Goal: Task Accomplishment & Management: Manage account settings

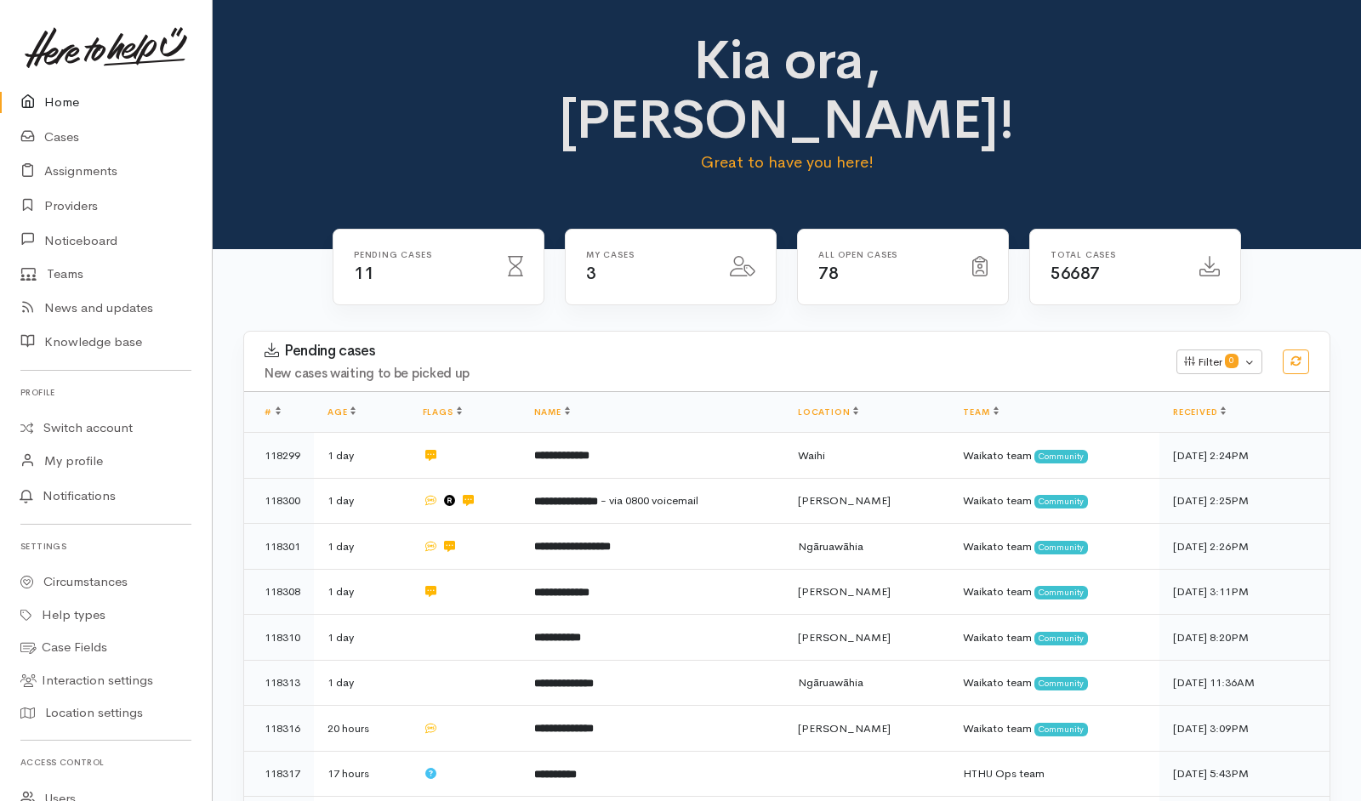
scroll to position [357, 0]
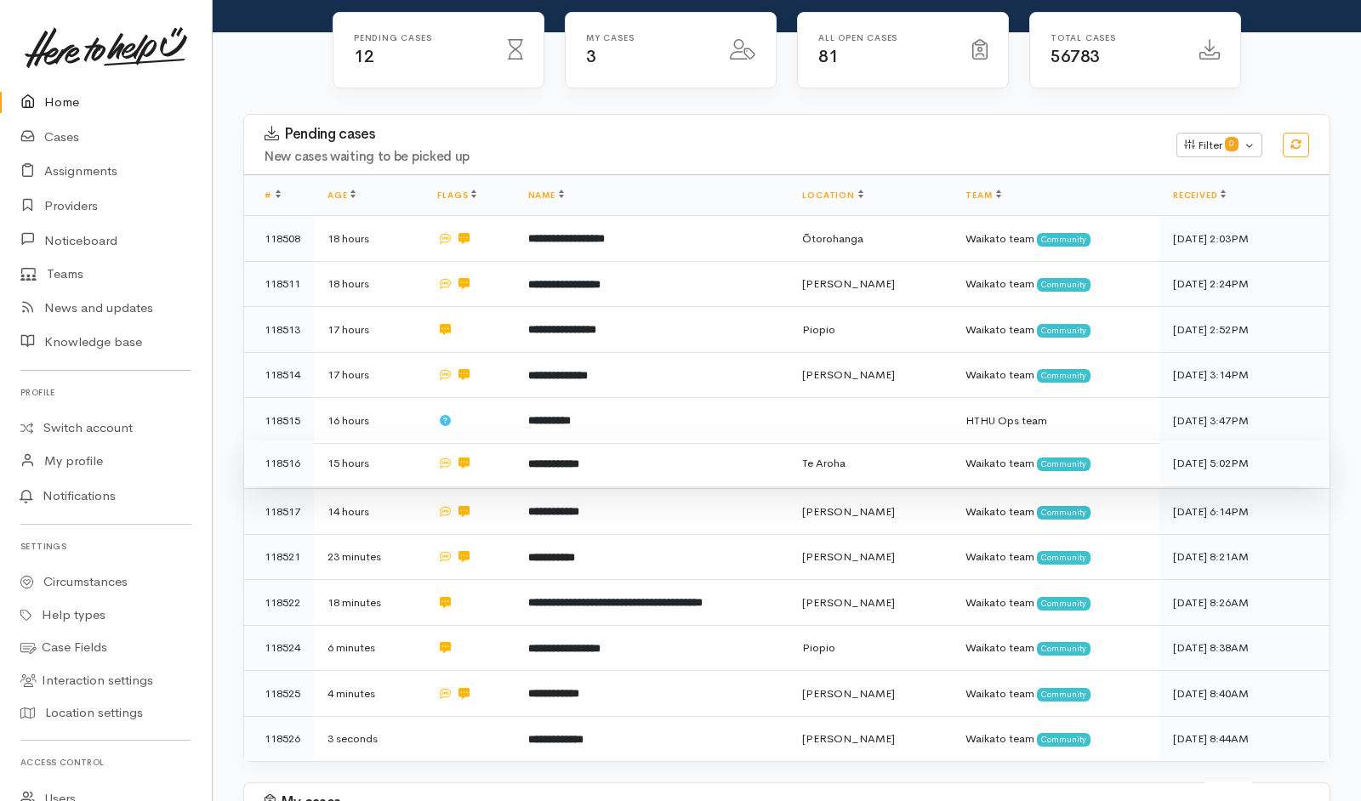
scroll to position [207, 0]
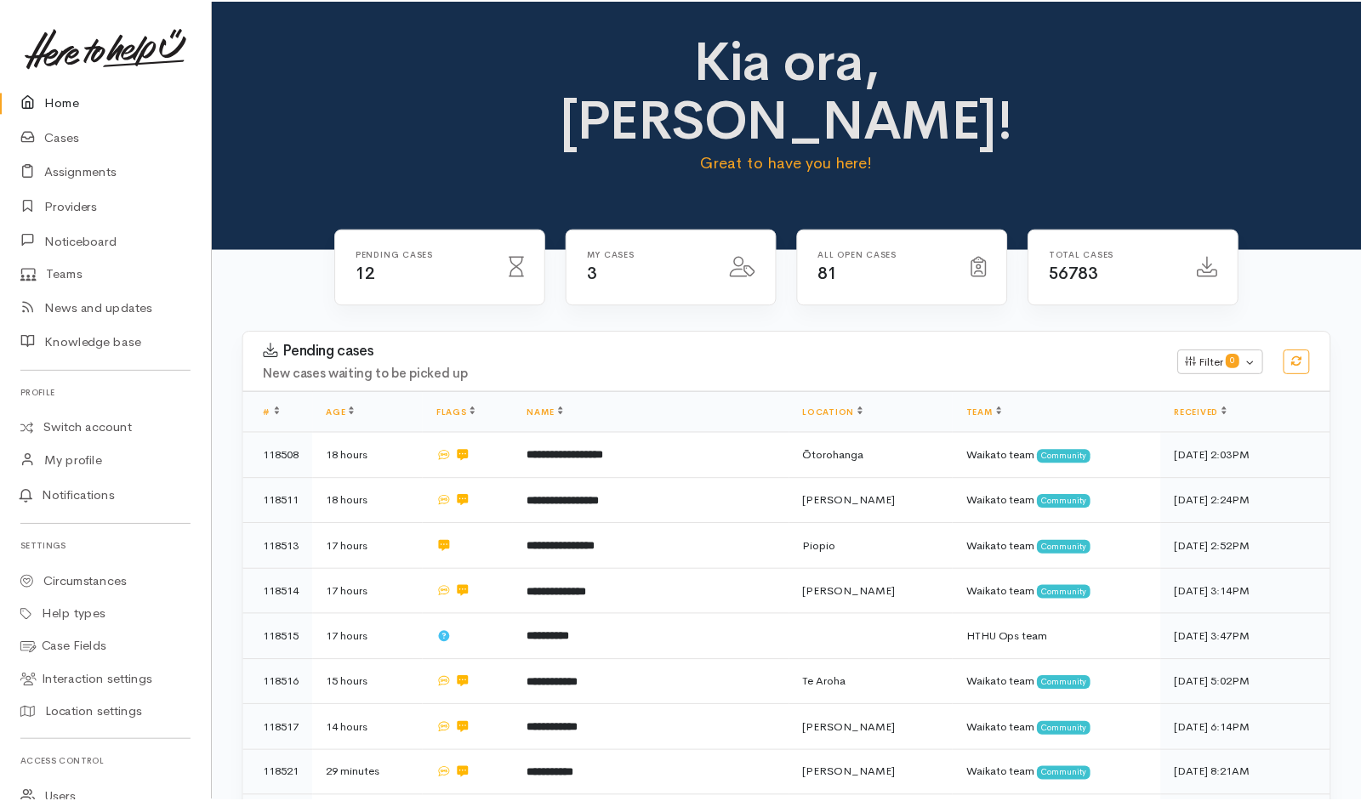
scroll to position [207, 0]
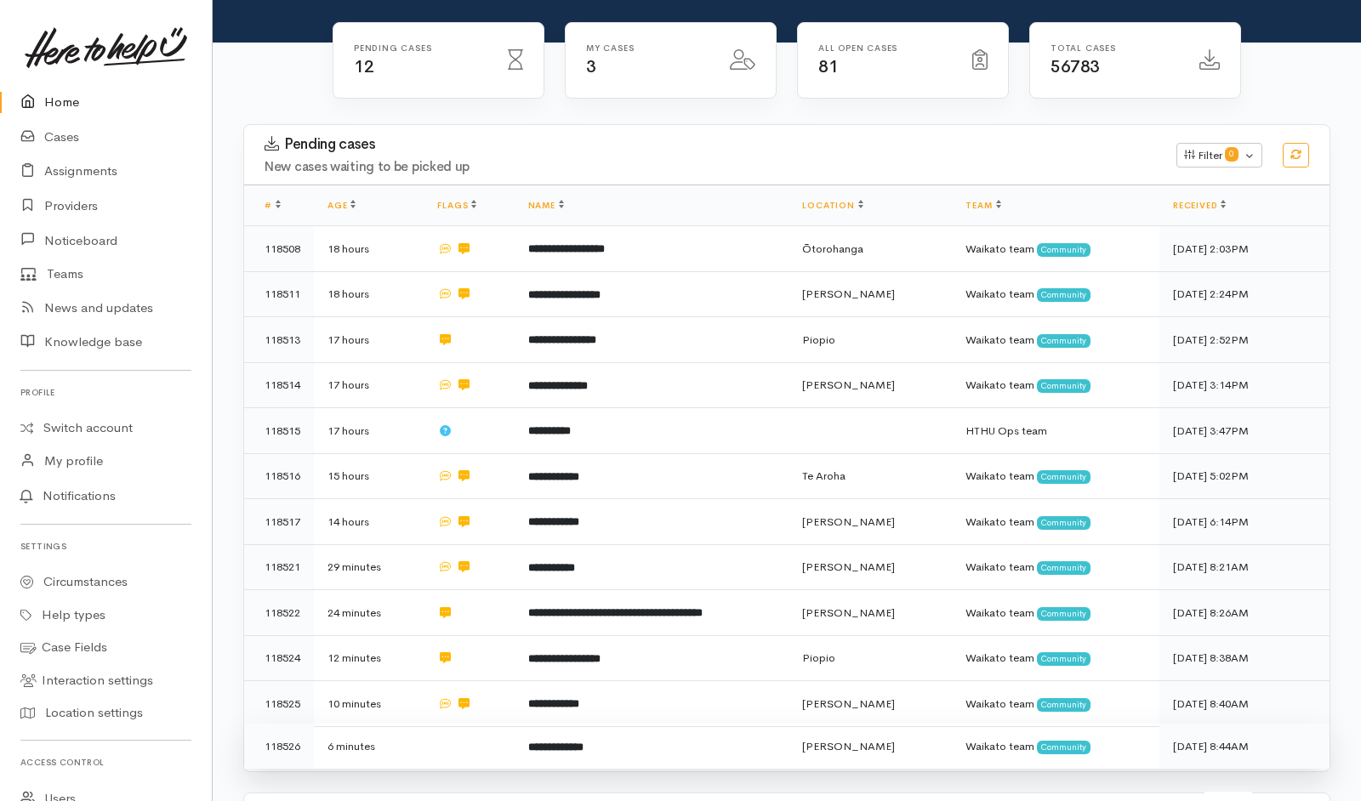
click at [494, 724] on td at bounding box center [469, 746] width 90 height 45
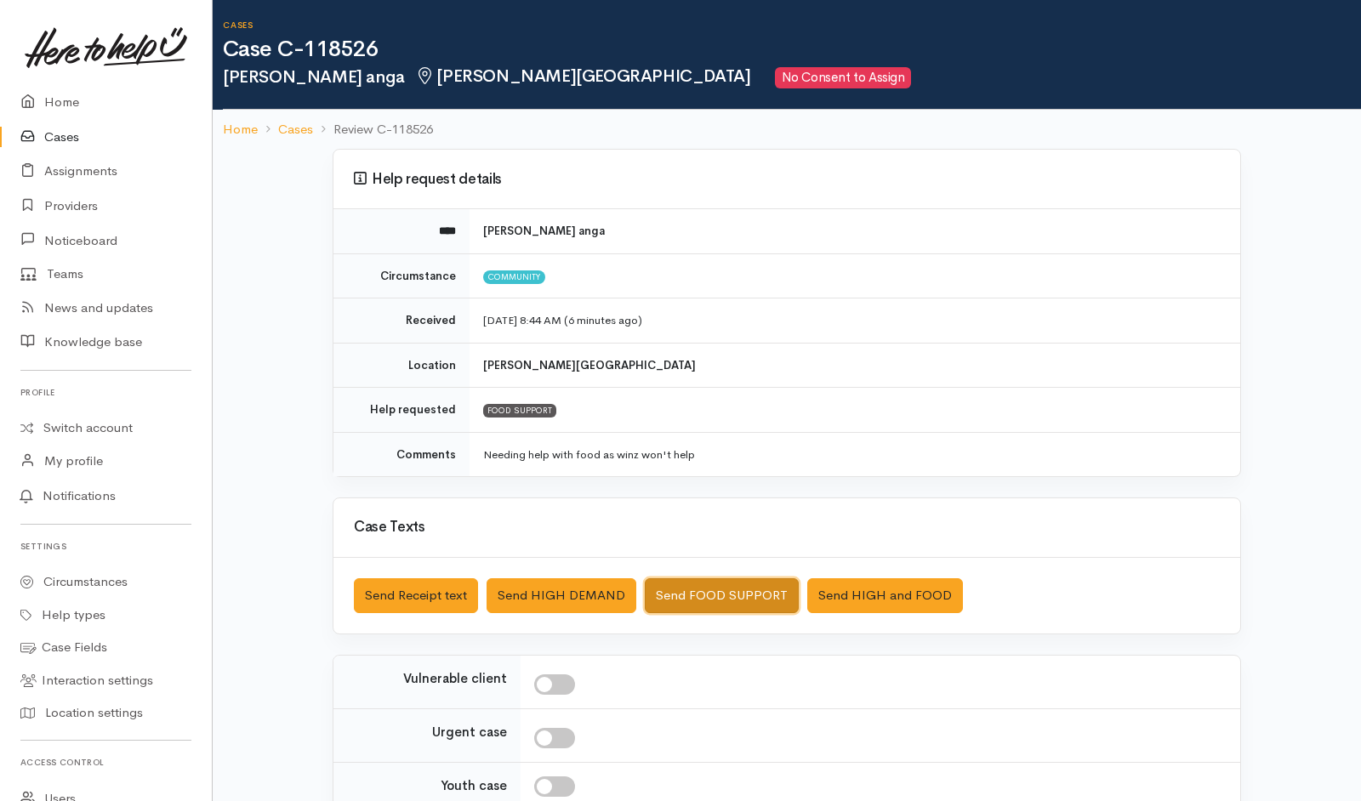
click at [697, 533] on button "Send FOOD SUPPORT" at bounding box center [722, 596] width 154 height 35
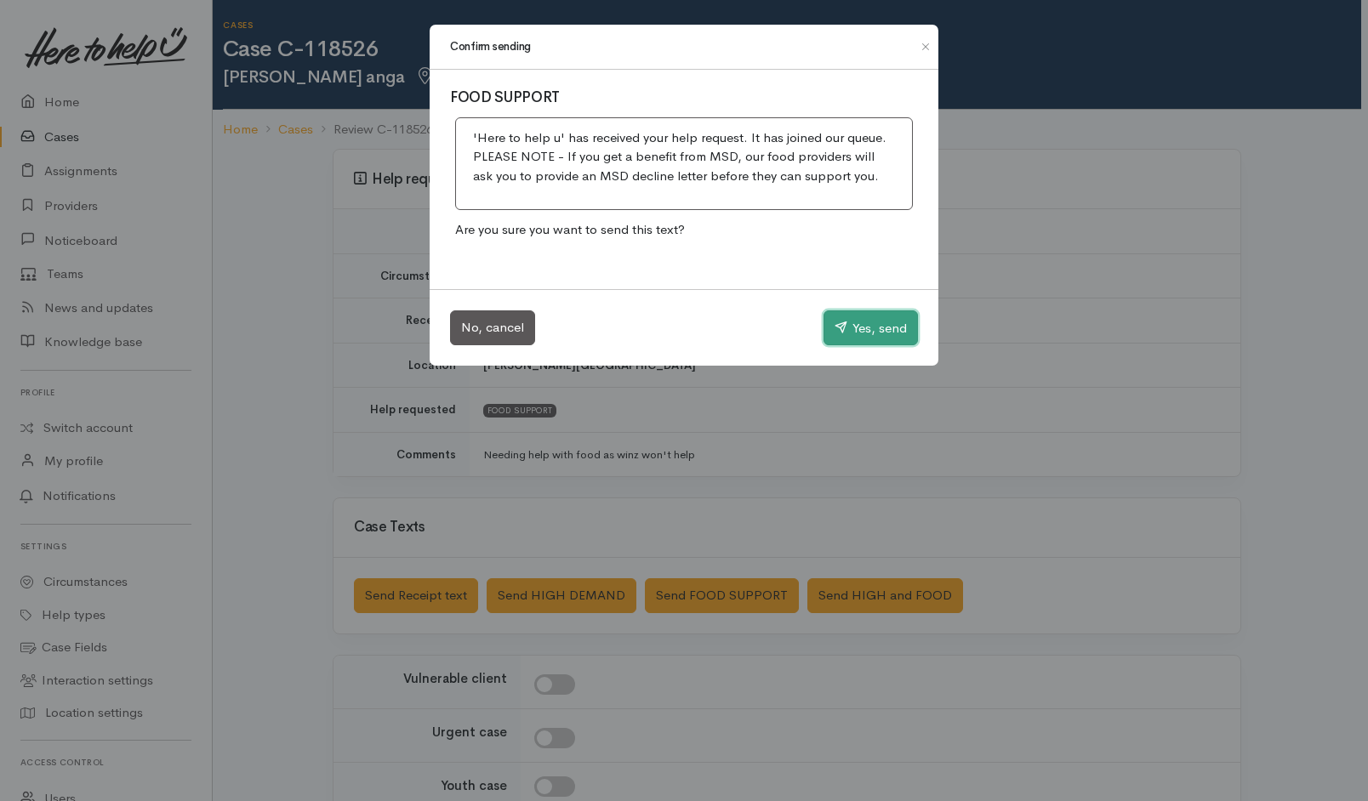
click at [887, 340] on button "Yes, send" at bounding box center [871, 329] width 94 height 36
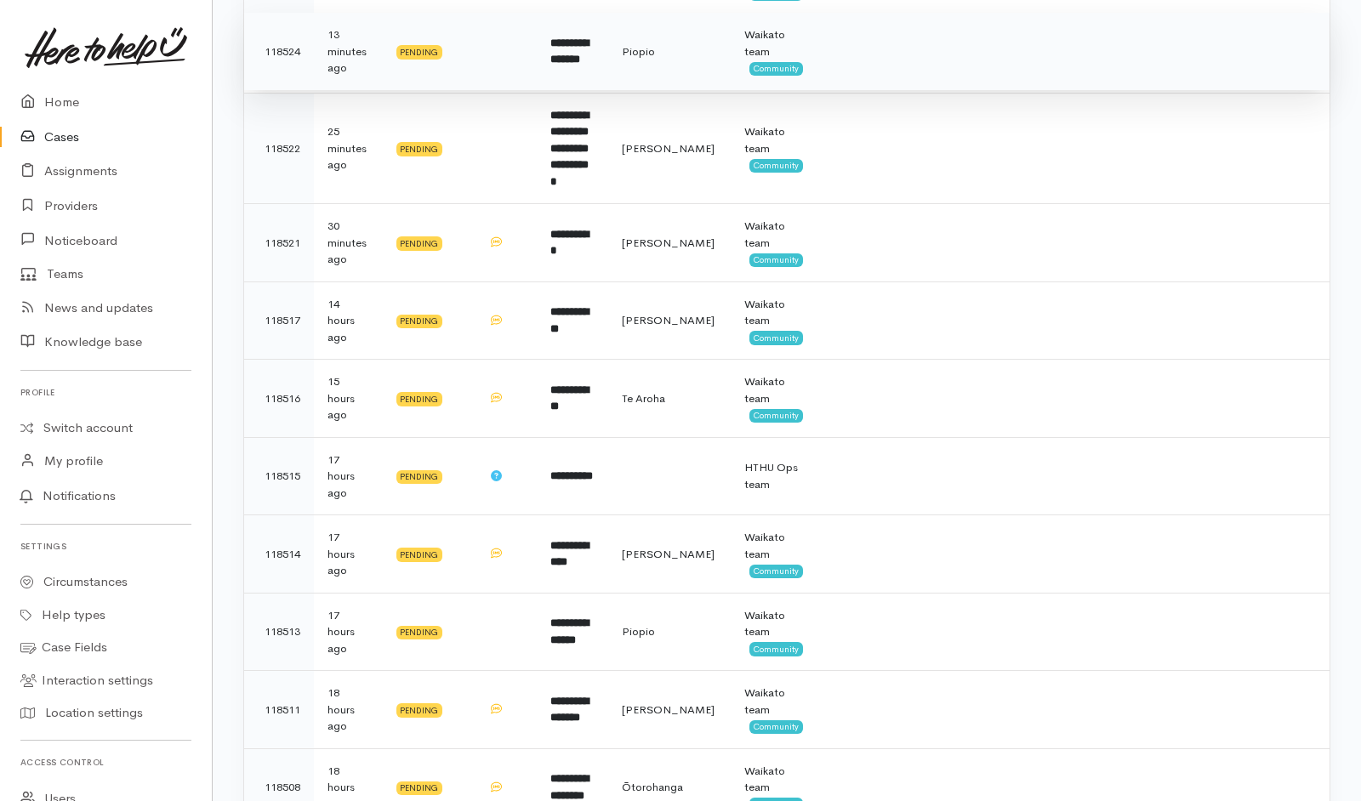
scroll to position [499, 0]
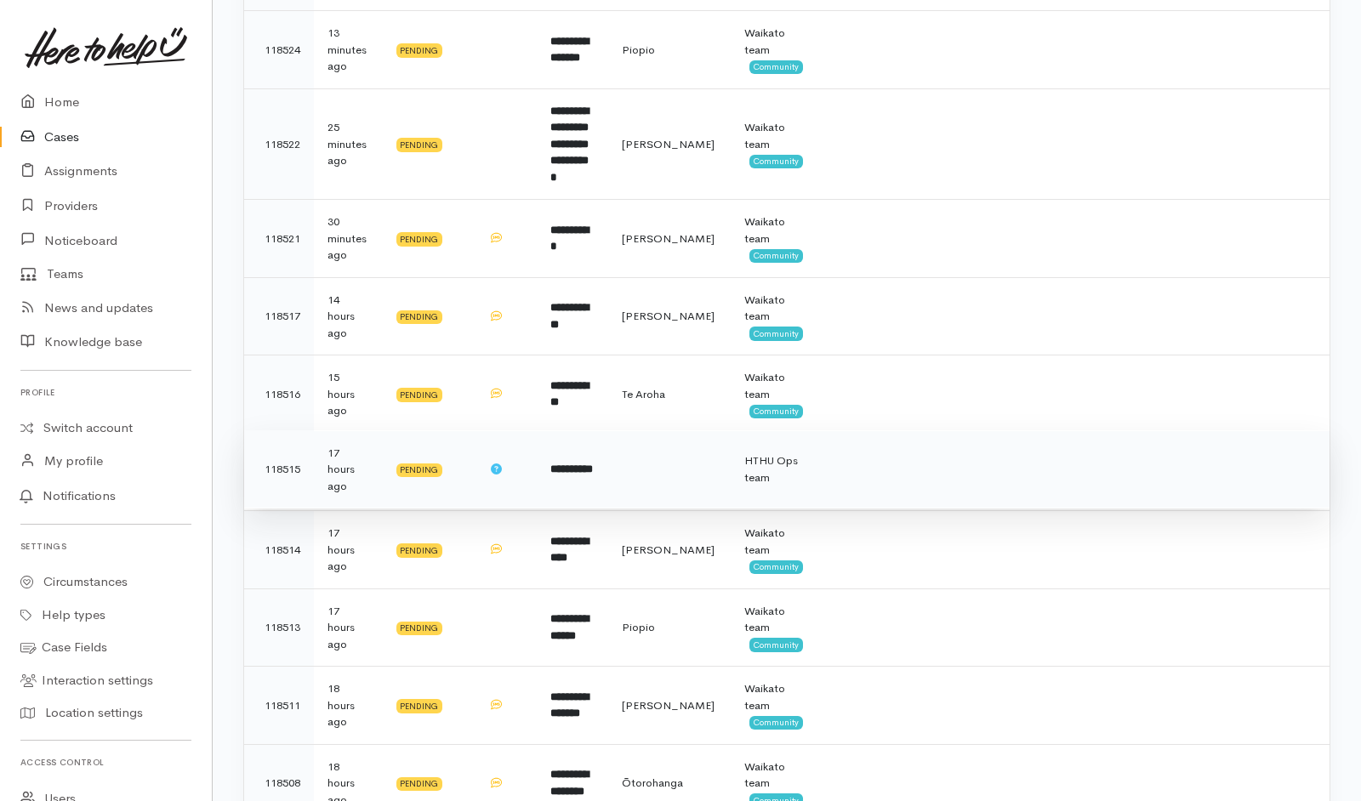
click at [910, 437] on td at bounding box center [878, 470] width 120 height 78
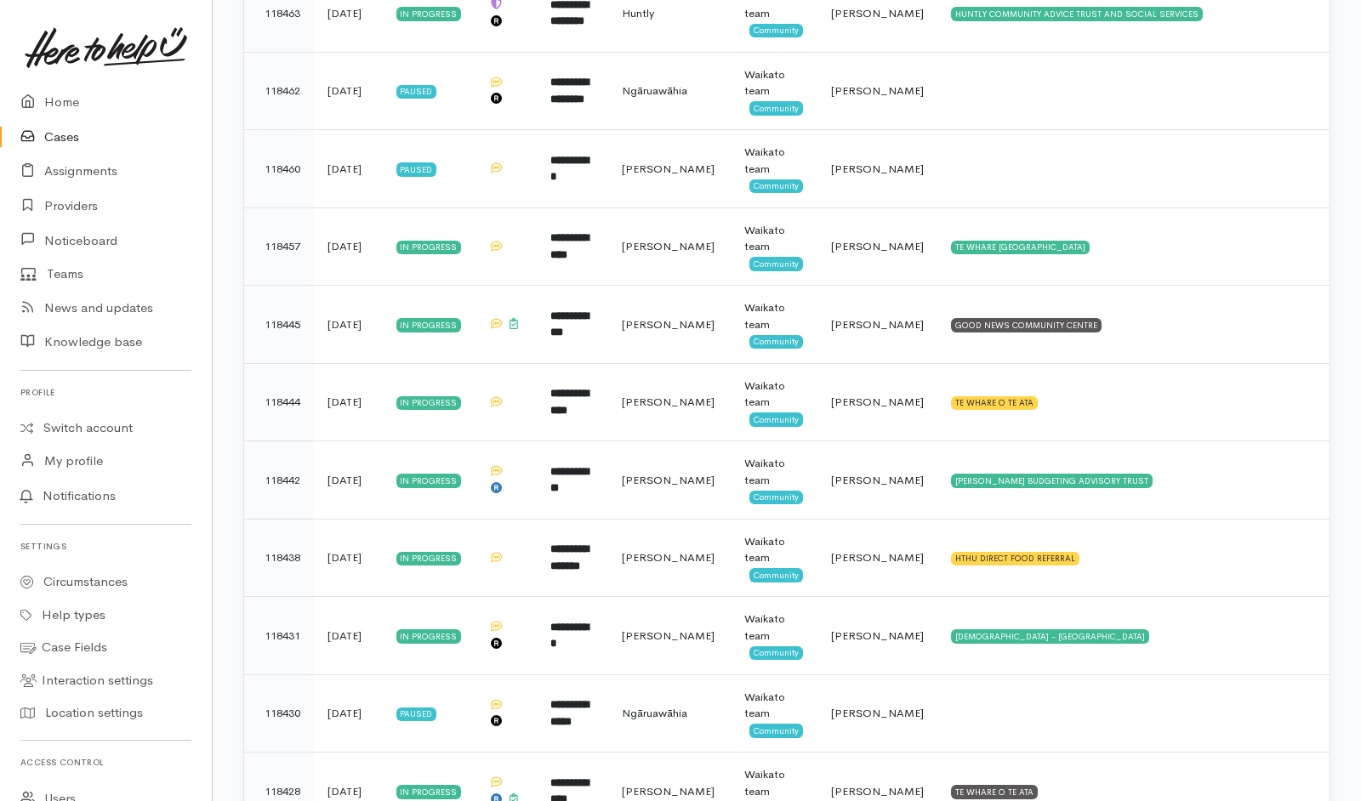
scroll to position [2131, 0]
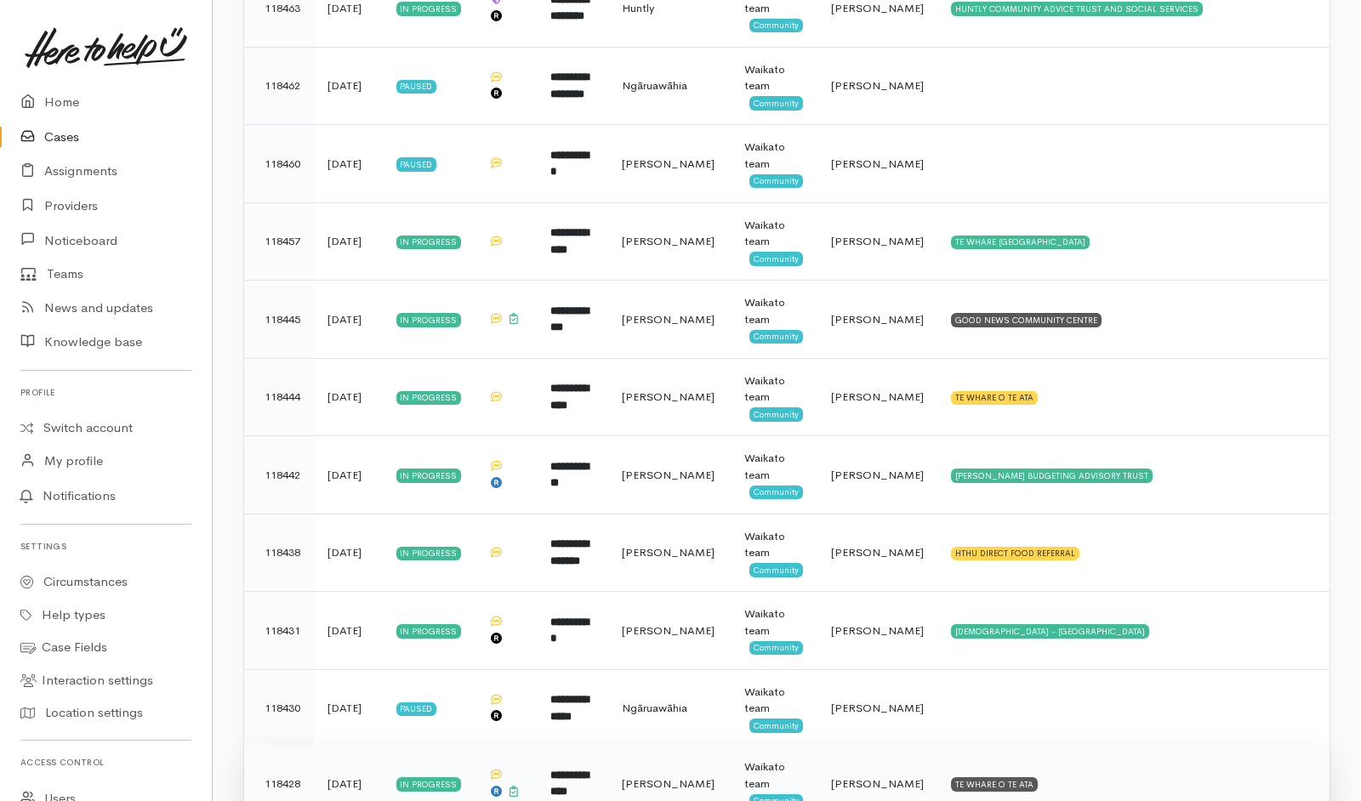
click at [1086, 745] on td "TE WHARE O TE ATA" at bounding box center [1134, 784] width 392 height 78
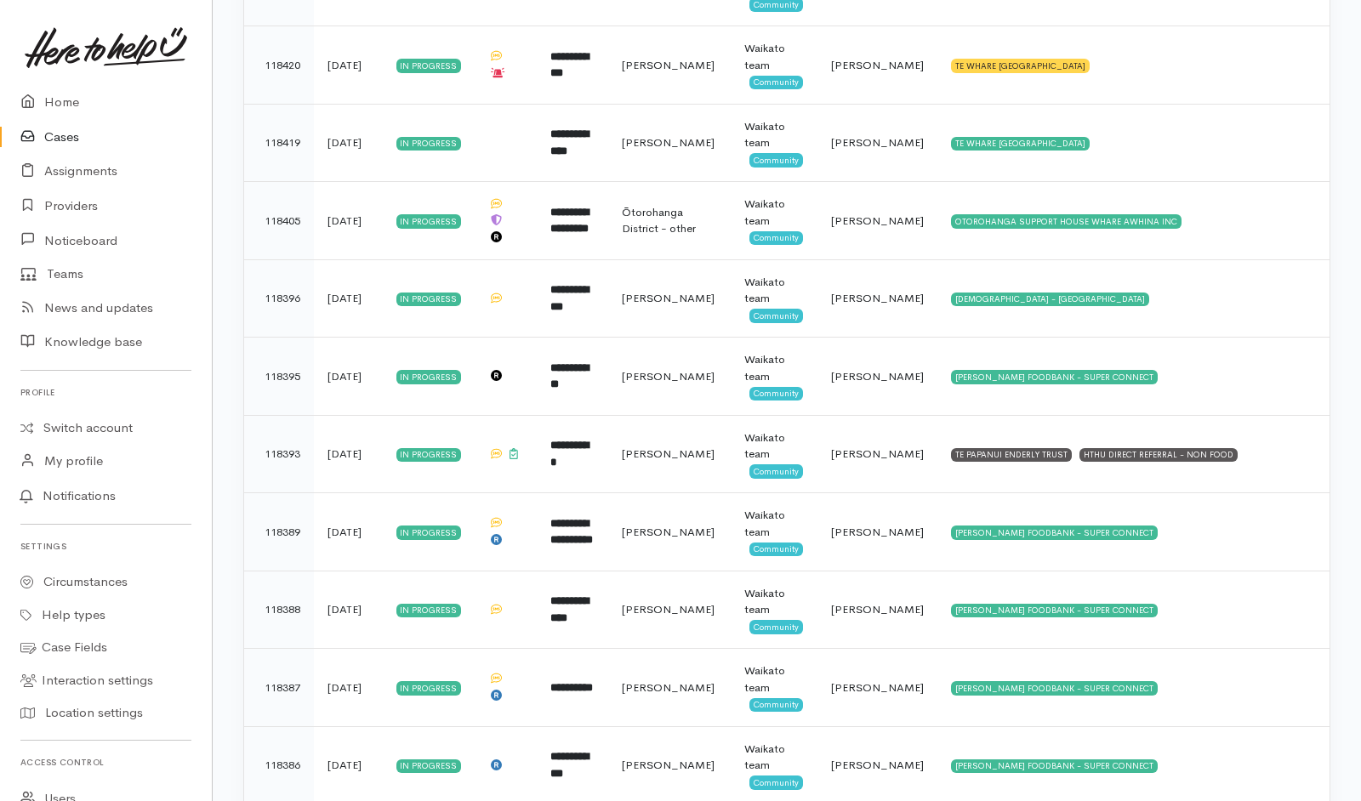
scroll to position [3016, 0]
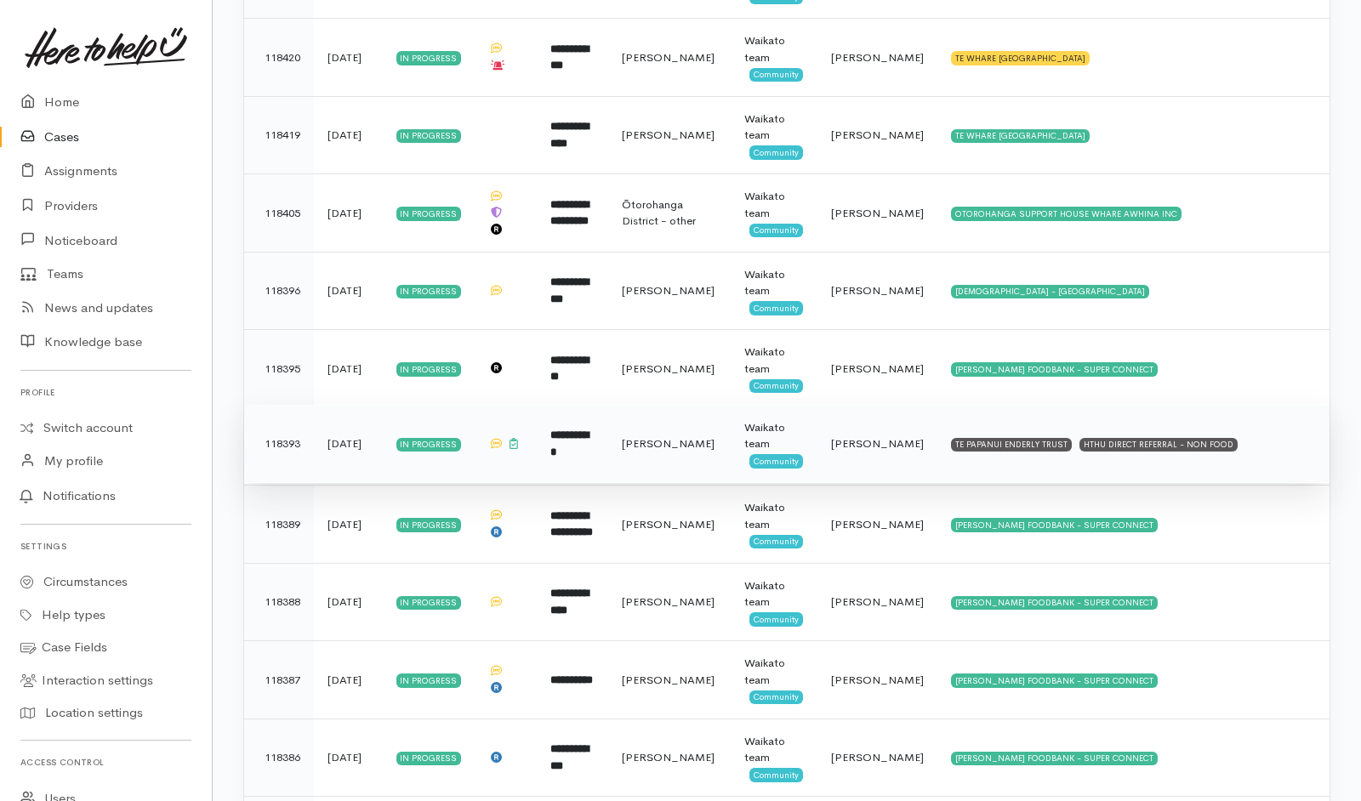
click at [1311, 408] on td "TE PAPANUI ENDERLY TRUST HTHU DIRECT REFERRAL - NON FOOD" at bounding box center [1134, 444] width 392 height 78
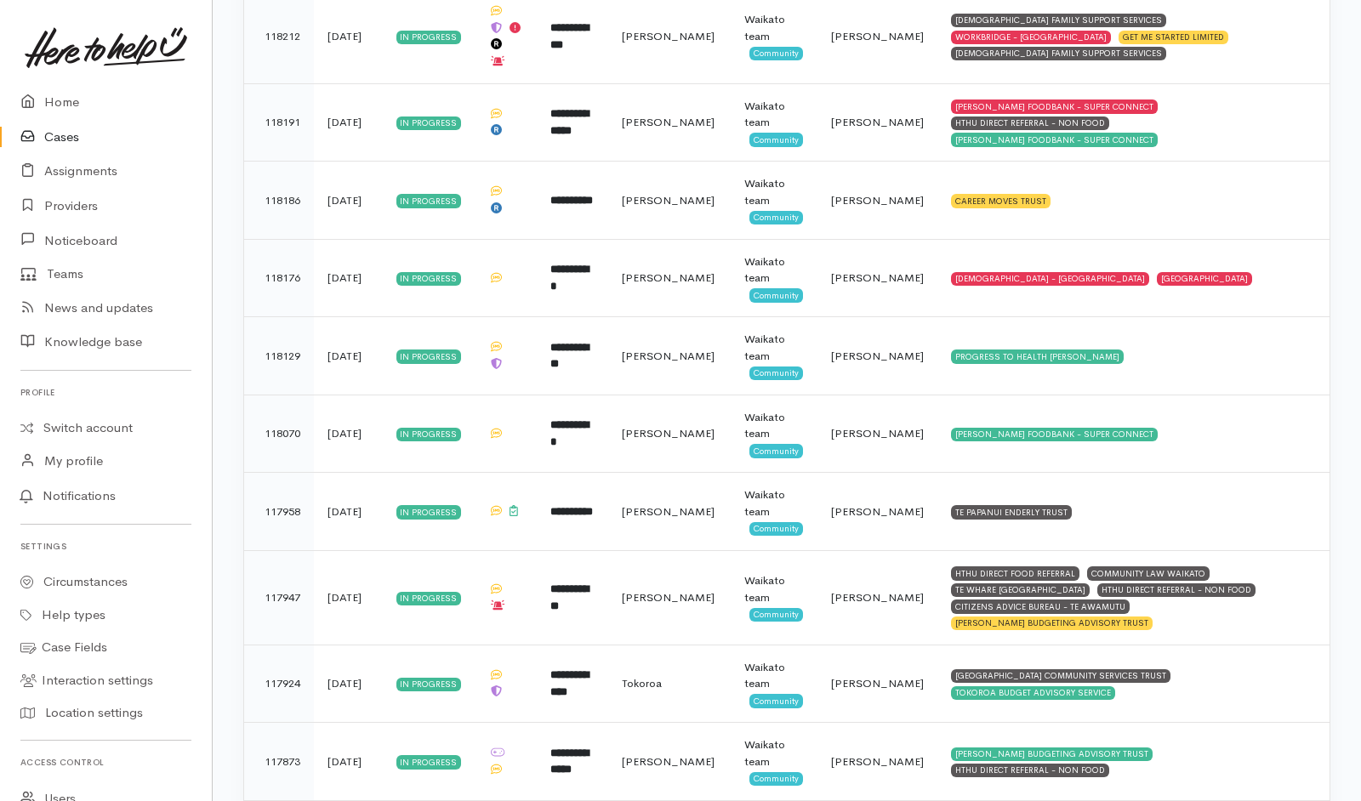
scroll to position [4837, 0]
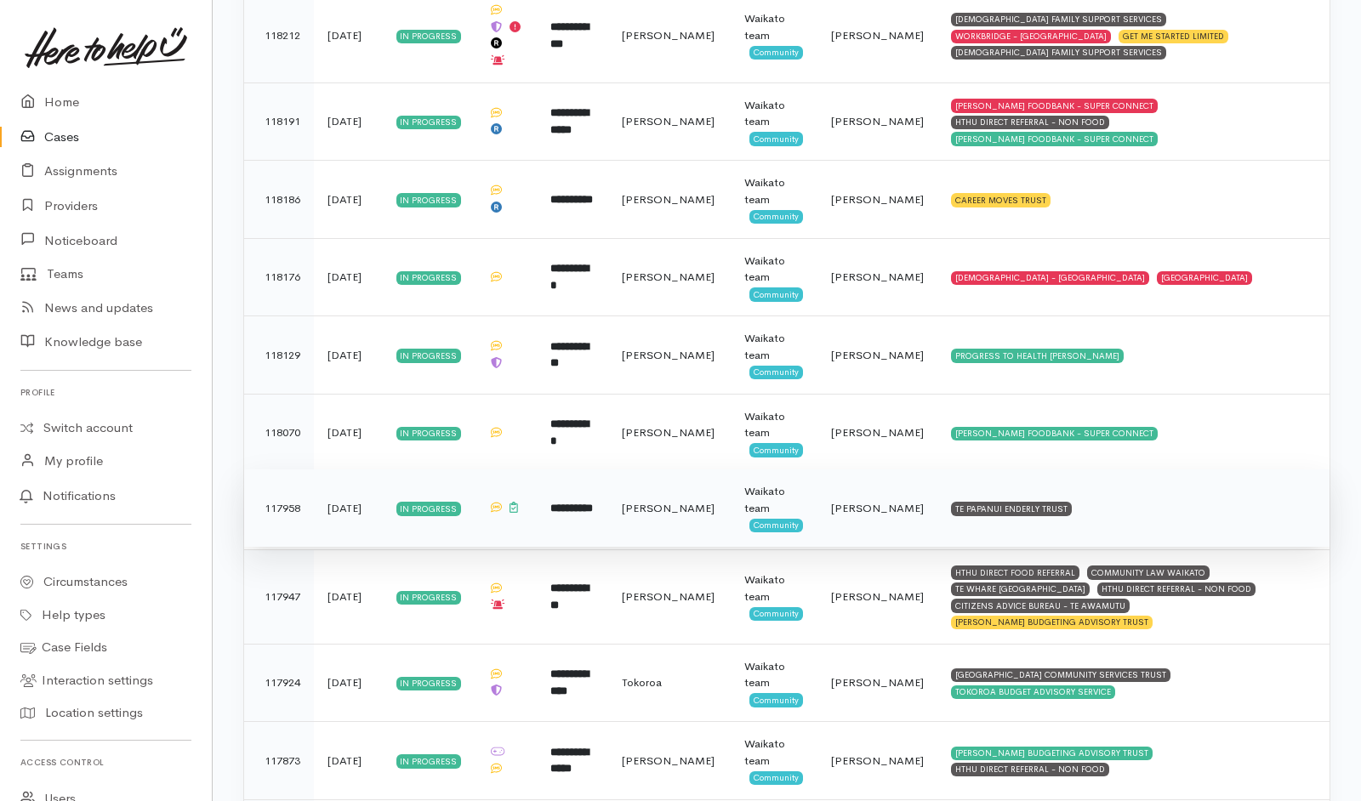
click at [1183, 470] on td "TE PAPANUI ENDERLY TRUST" at bounding box center [1134, 509] width 392 height 78
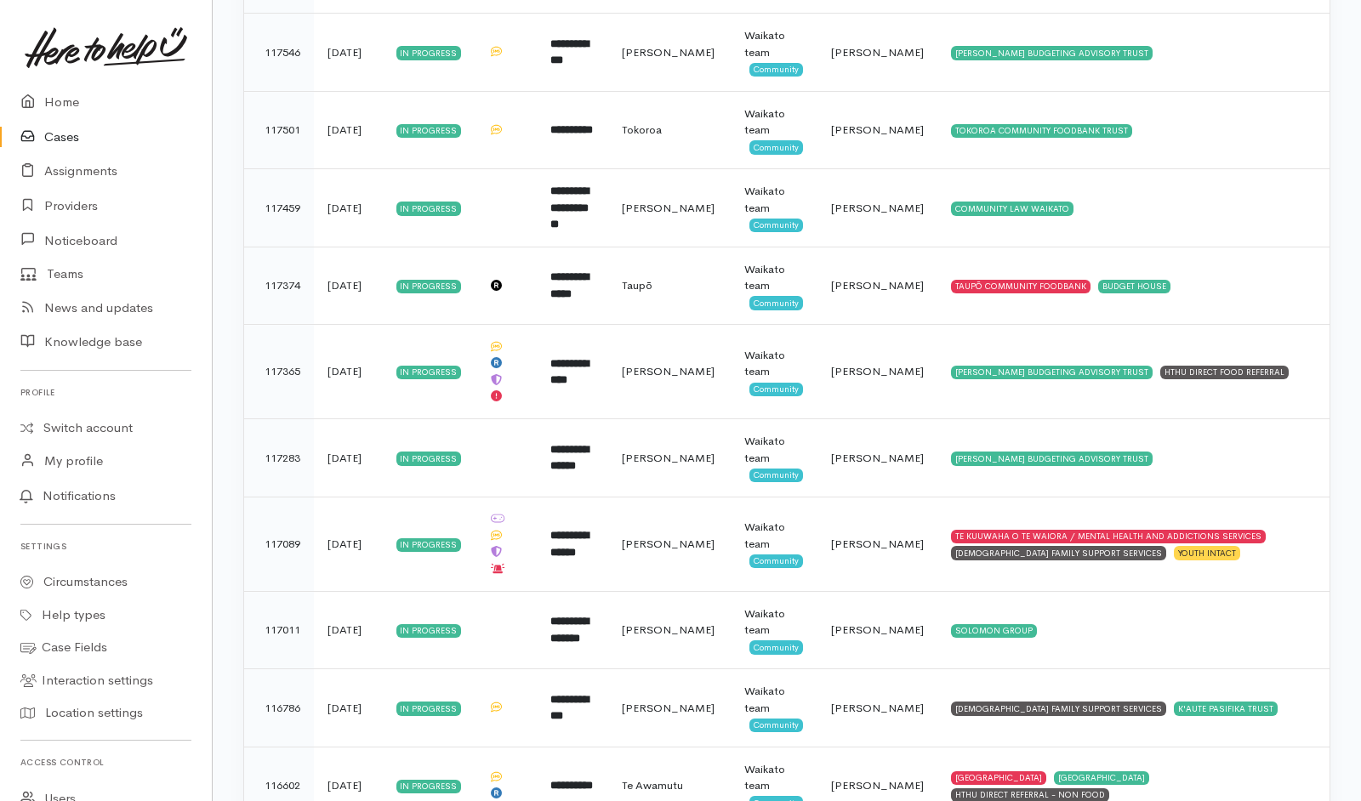
scroll to position [5909, 0]
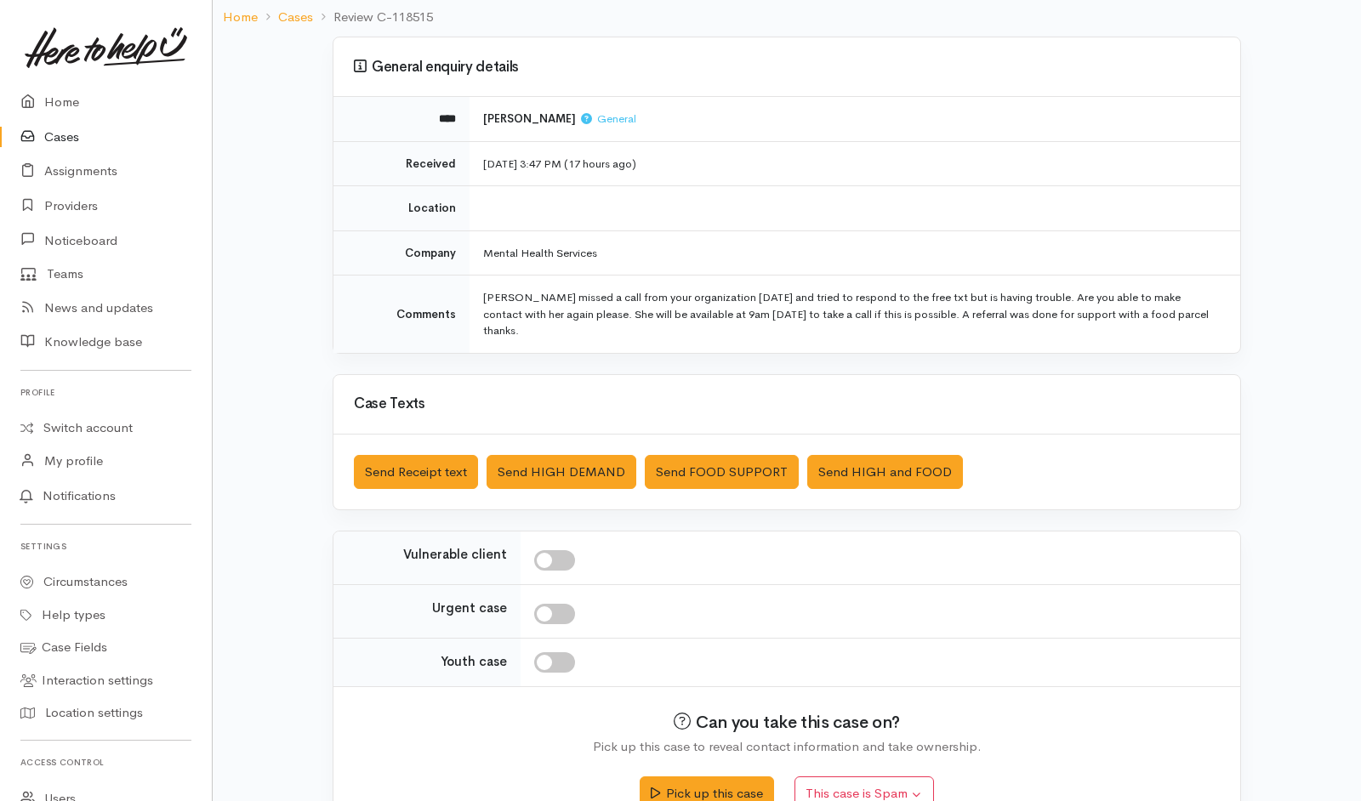
scroll to position [154, 0]
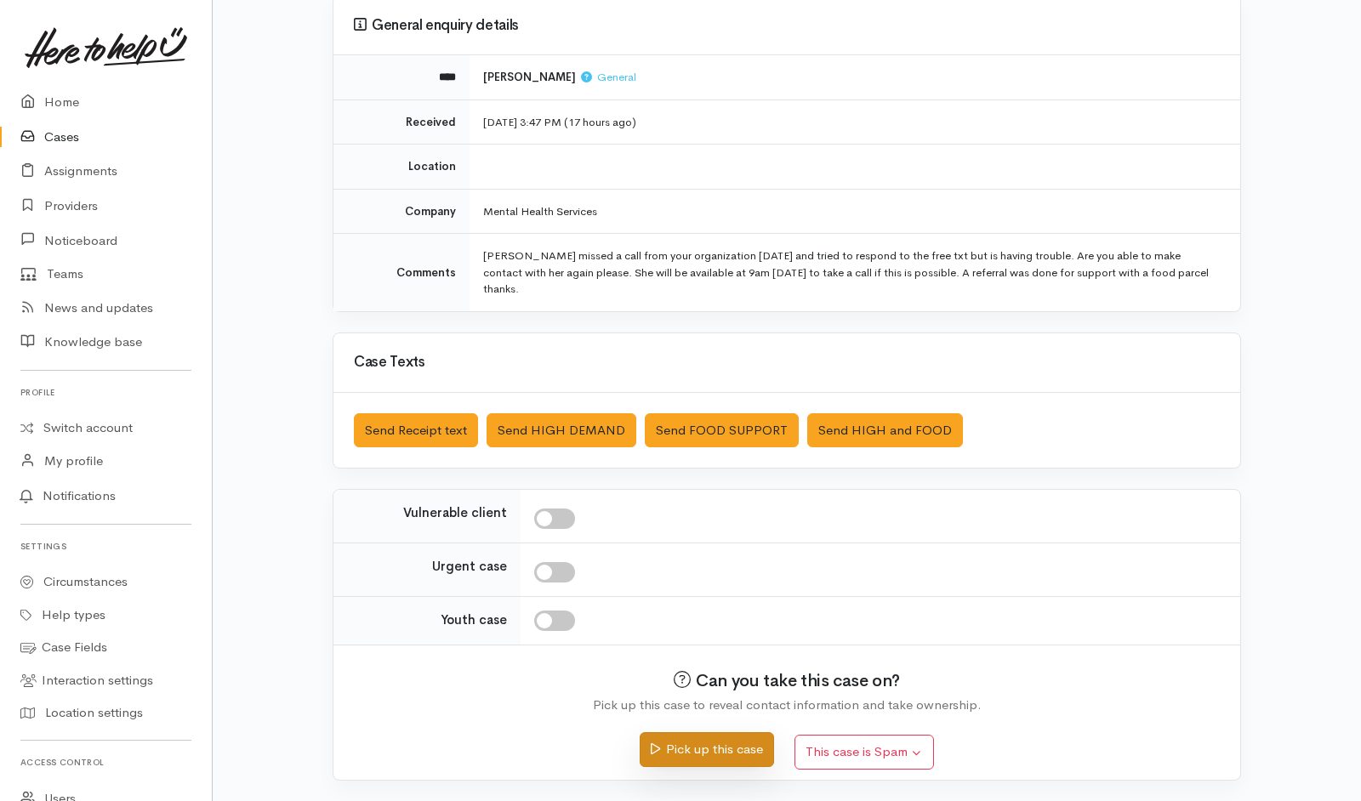
click at [718, 533] on button "Pick up this case" at bounding box center [707, 750] width 134 height 35
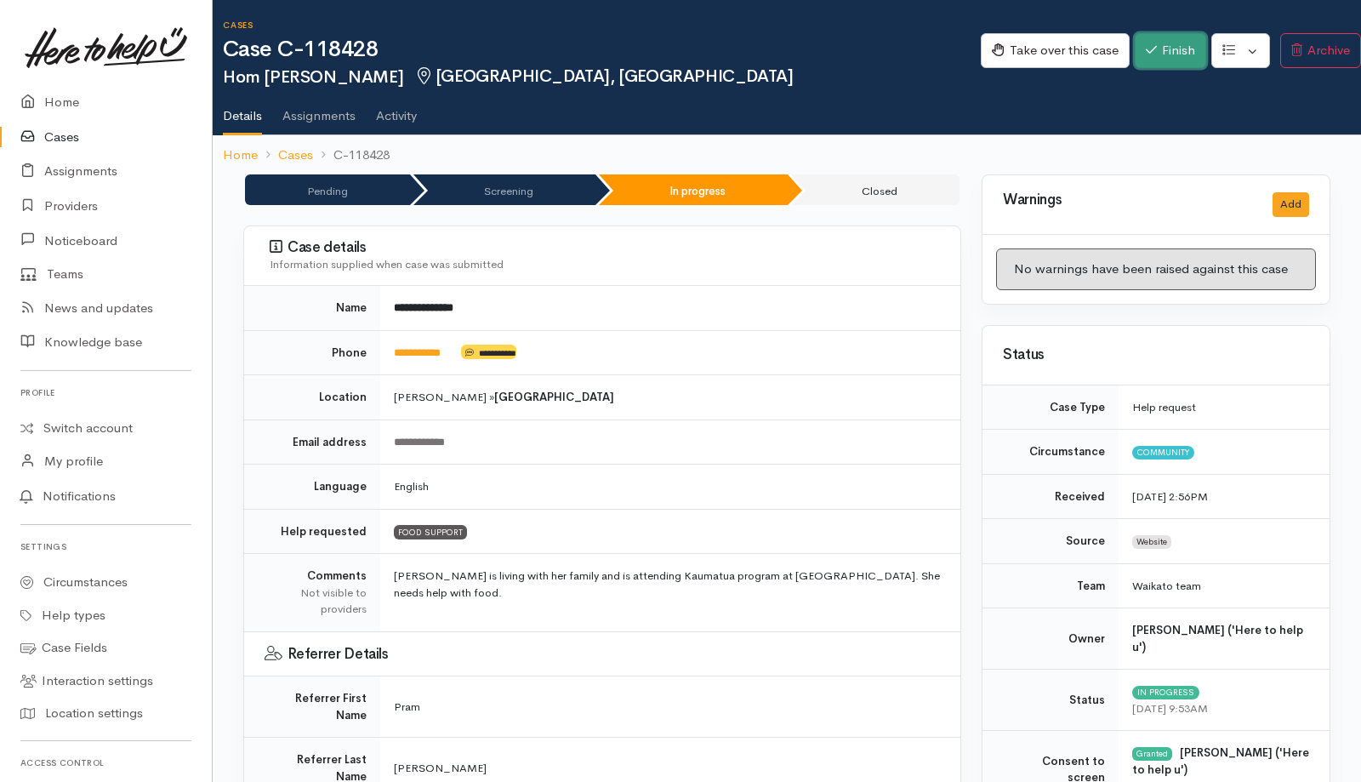
click at [904, 55] on button "Finish" at bounding box center [1170, 50] width 71 height 35
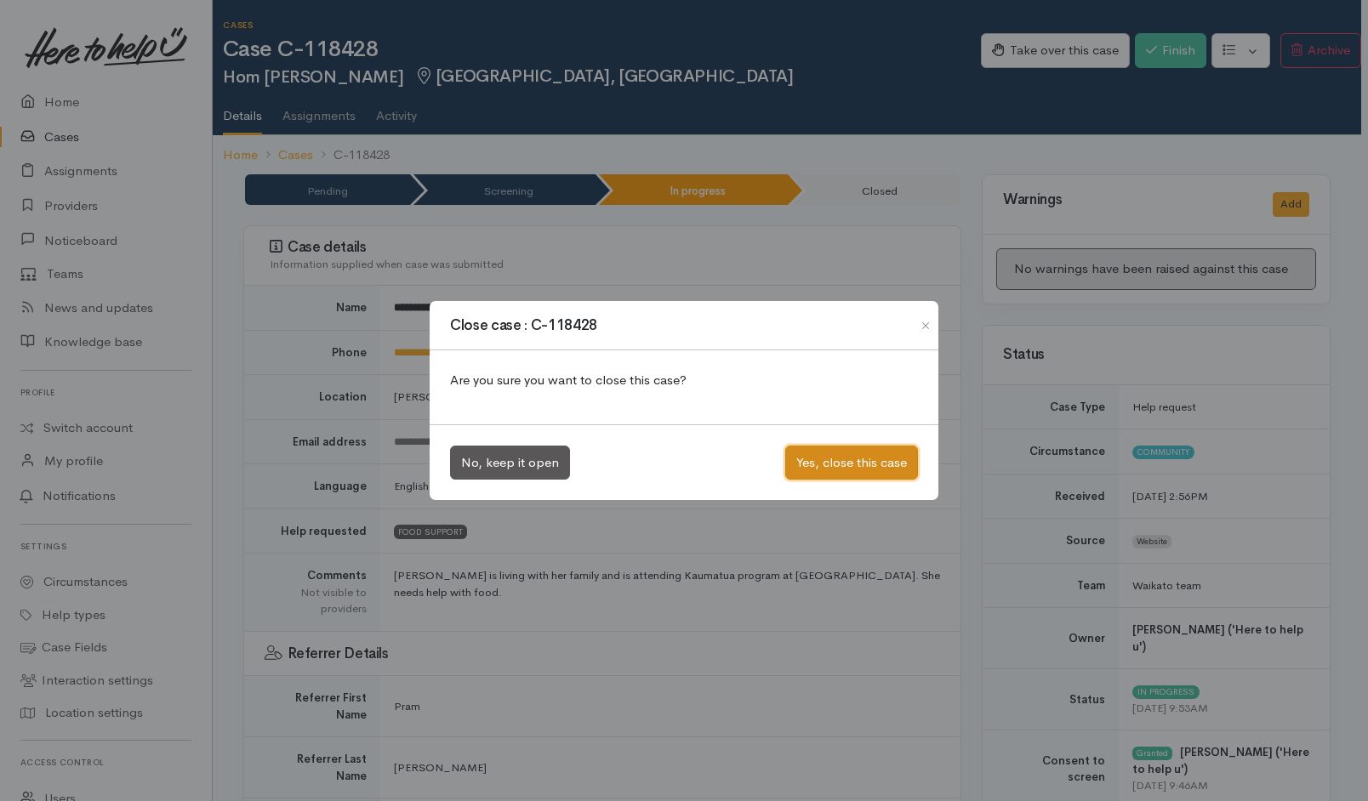
click at [837, 471] on button "Yes, close this case" at bounding box center [851, 463] width 133 height 35
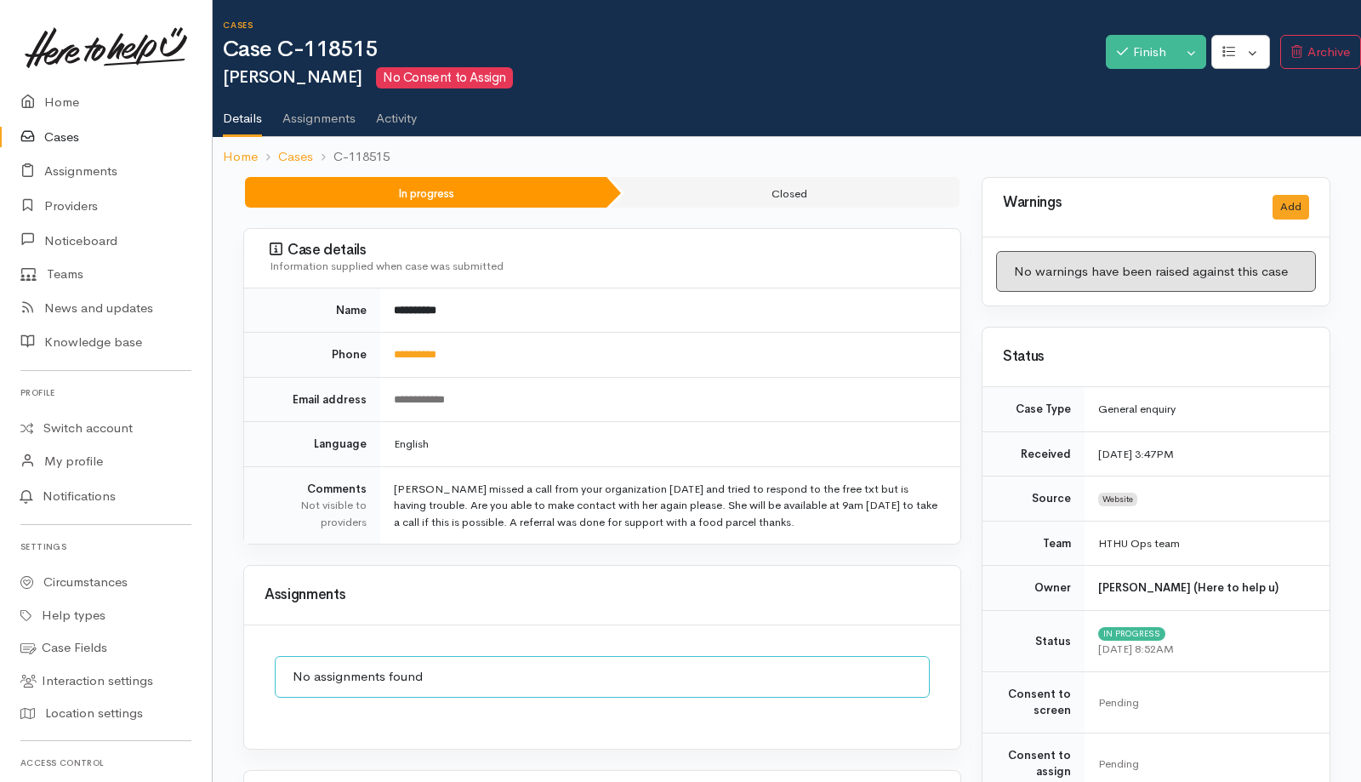
click at [498, 347] on td "**********" at bounding box center [670, 355] width 580 height 45
drag, startPoint x: 482, startPoint y: 351, endPoint x: 399, endPoint y: 351, distance: 82.5
click at [399, 351] on td "**********" at bounding box center [670, 355] width 580 height 45
drag, startPoint x: 399, startPoint y: 351, endPoint x: 363, endPoint y: 413, distance: 71.7
click at [363, 413] on td "Email address" at bounding box center [312, 399] width 136 height 45
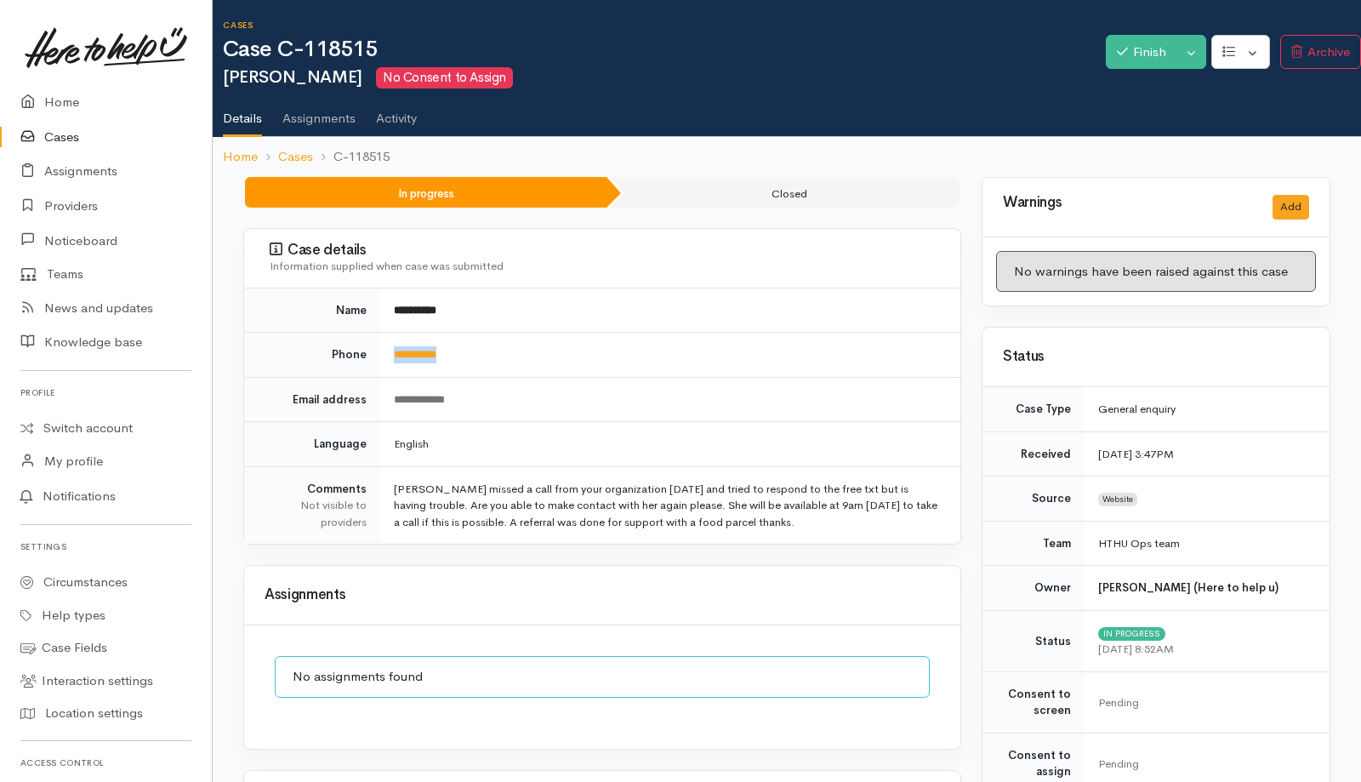
drag, startPoint x: 507, startPoint y: 358, endPoint x: 368, endPoint y: 350, distance: 138.9
click at [368, 350] on tr "**********" at bounding box center [602, 355] width 716 height 45
copy tr "**********"
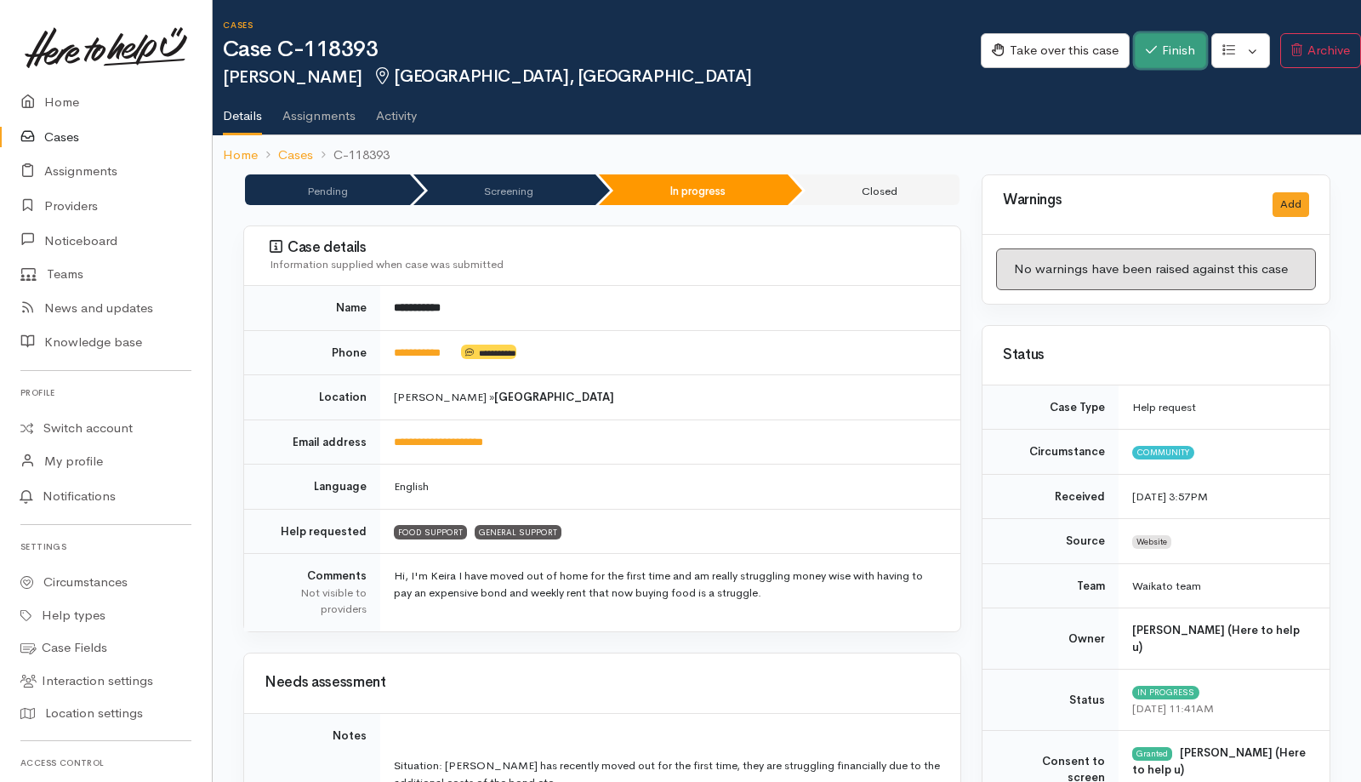
click at [904, 38] on button "Finish" at bounding box center [1170, 50] width 71 height 35
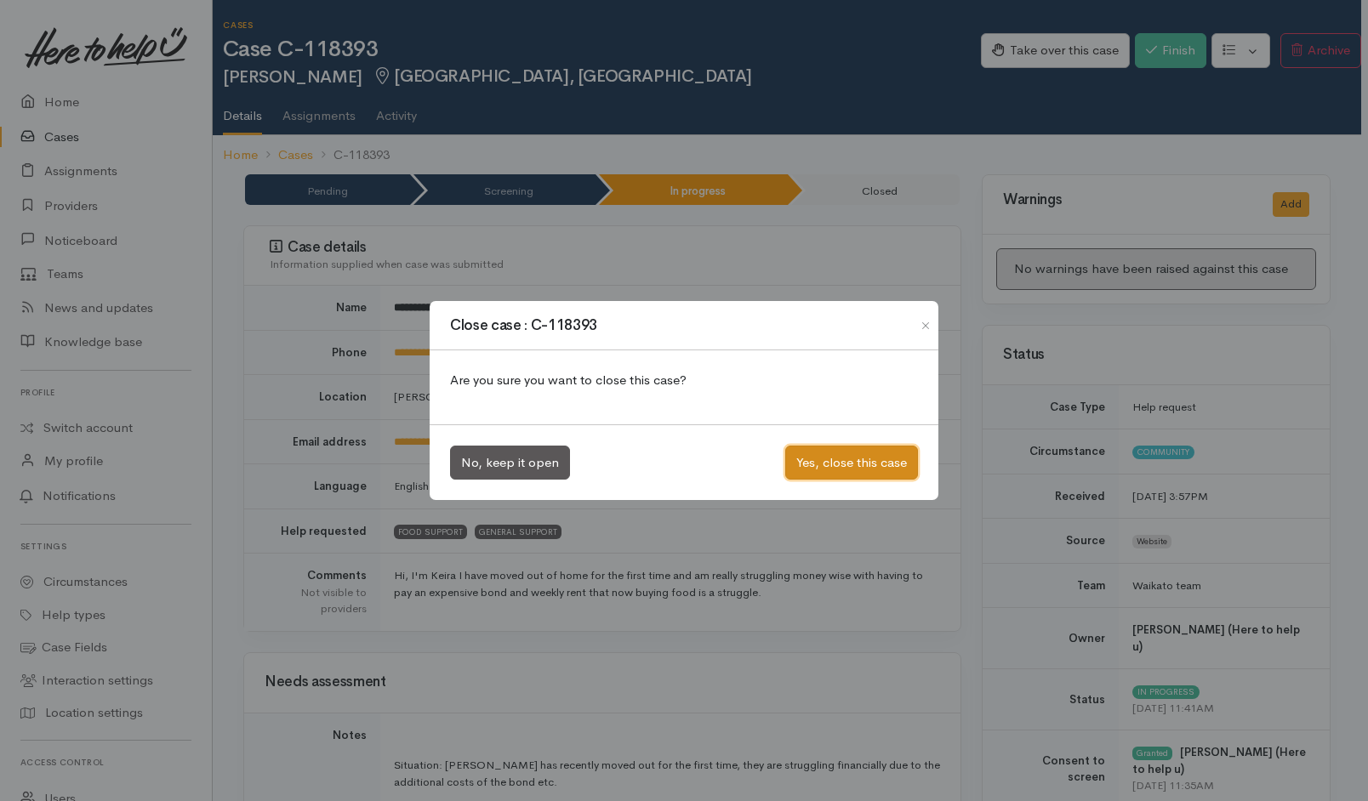
click at [840, 458] on button "Yes, close this case" at bounding box center [851, 463] width 133 height 35
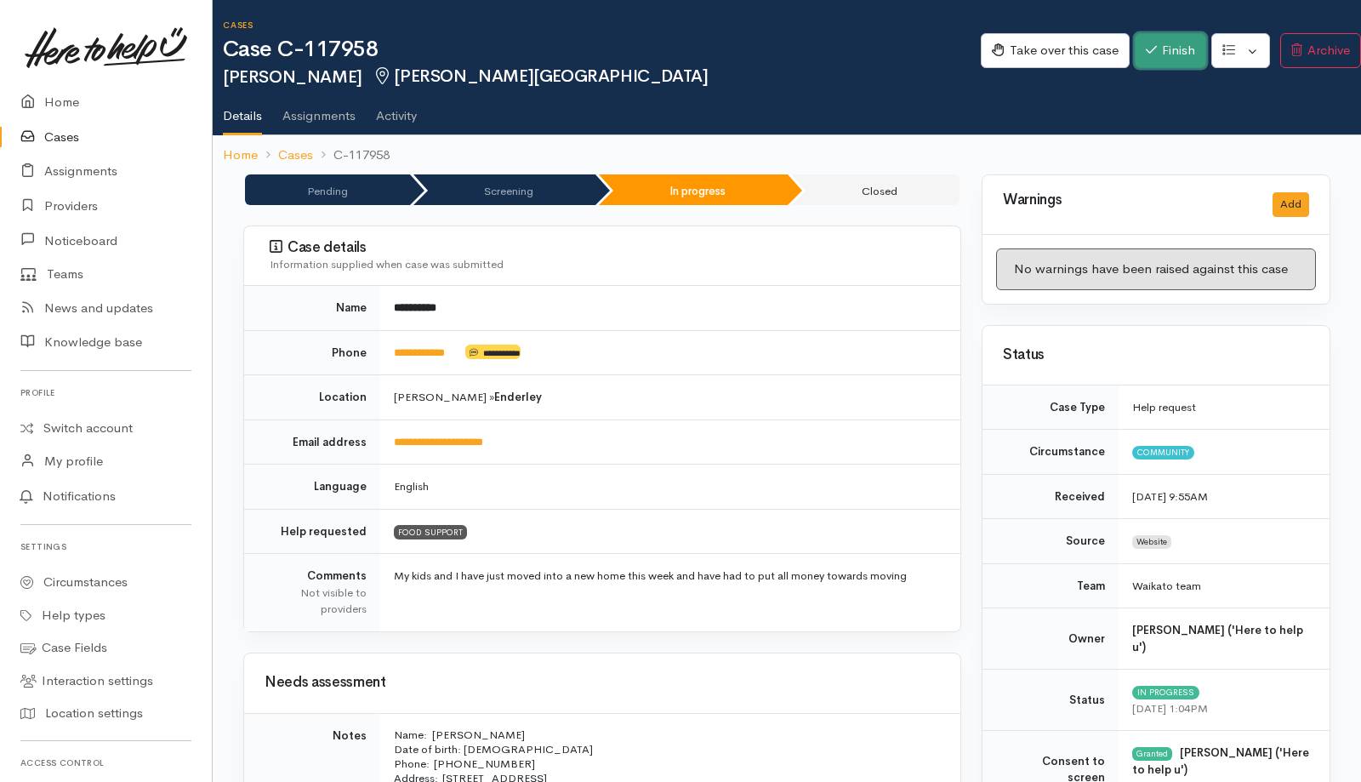
click at [904, 52] on button "Finish" at bounding box center [1170, 50] width 71 height 35
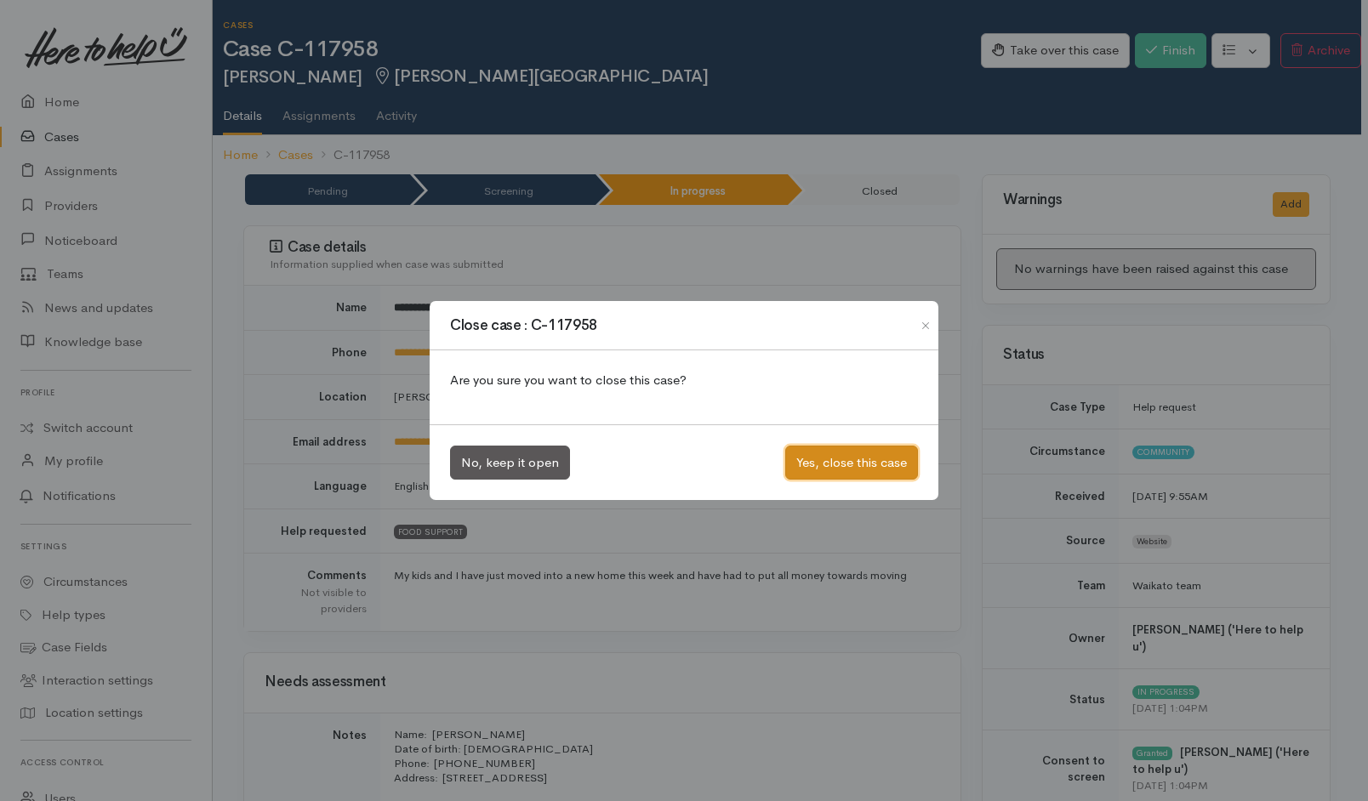
click at [846, 451] on button "Yes, close this case" at bounding box center [851, 463] width 133 height 35
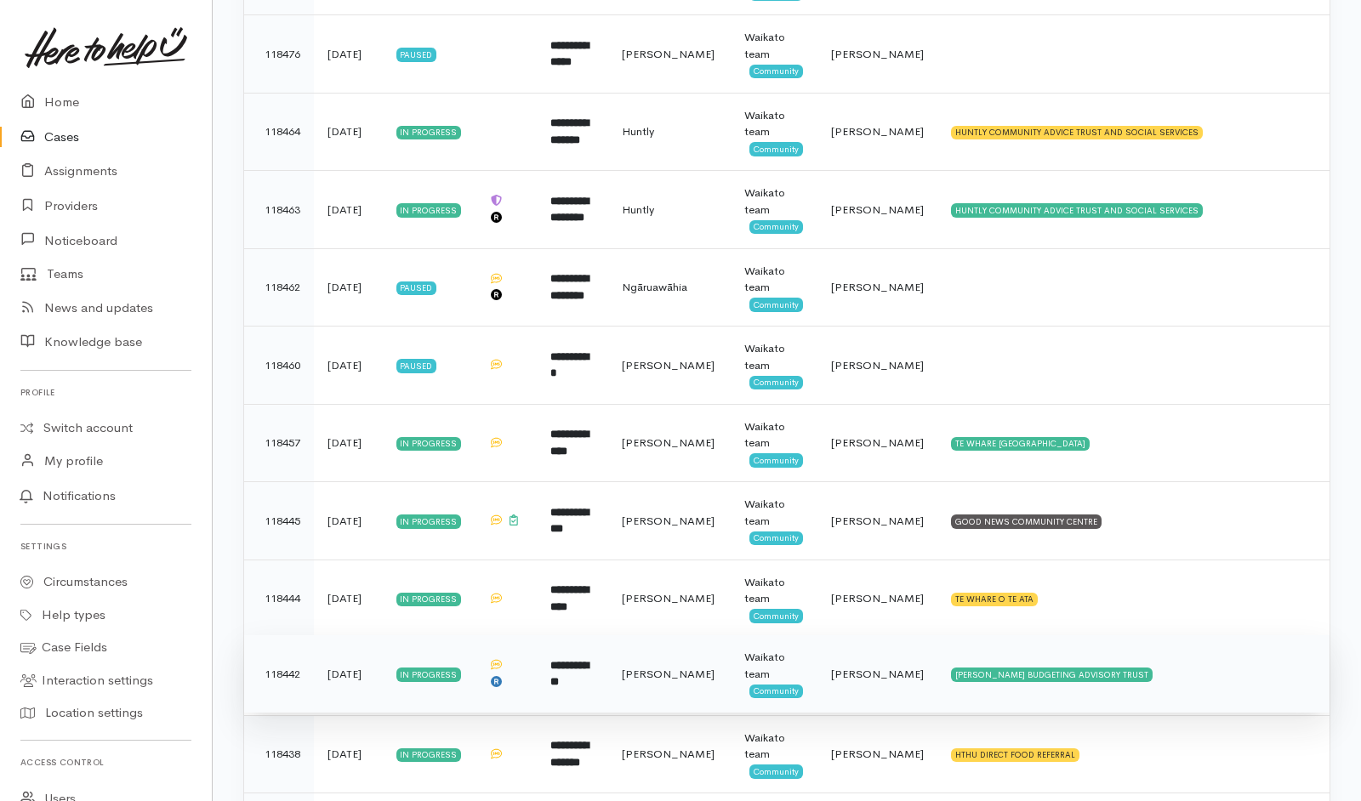
scroll to position [1935, 0]
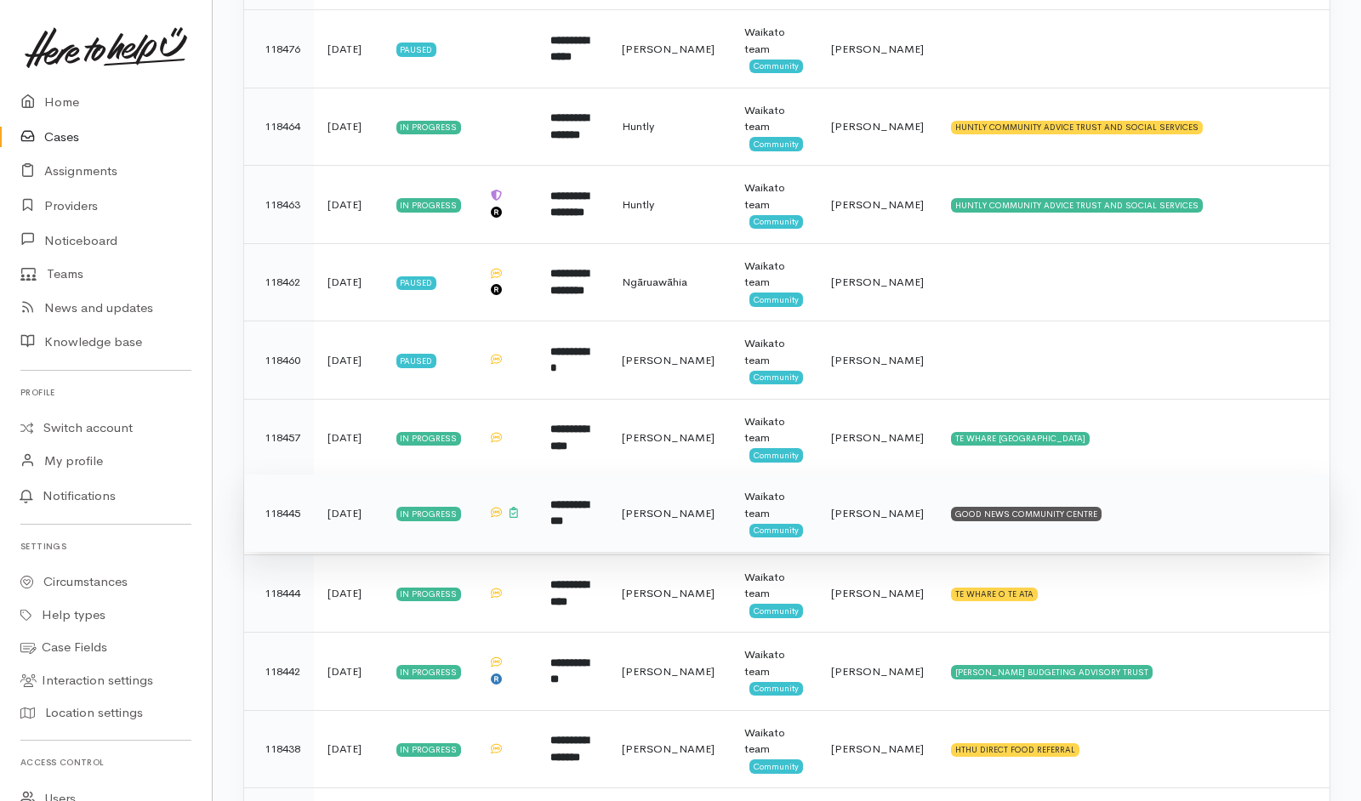
click at [1195, 475] on td "GOOD NEWS COMMUNITY CENTRE" at bounding box center [1134, 514] width 392 height 78
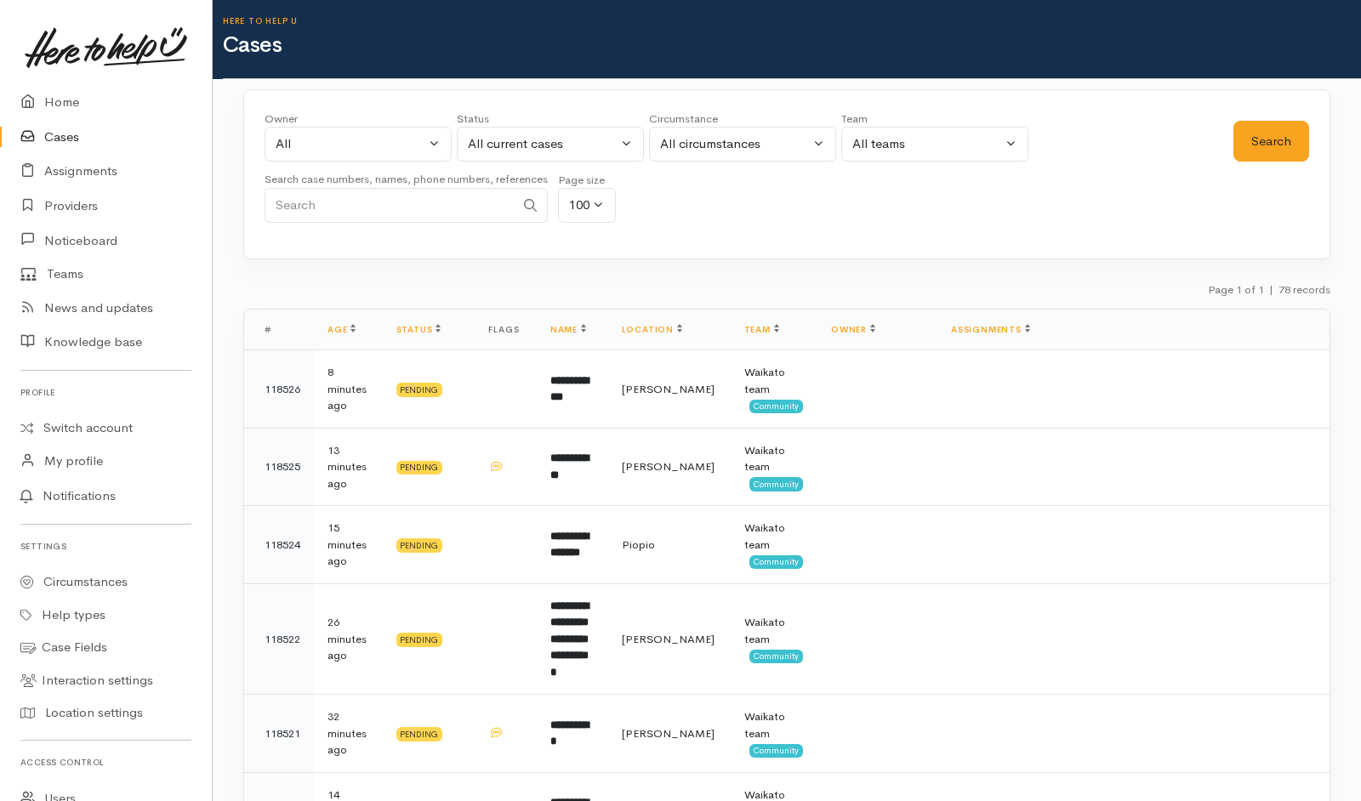
scroll to position [0, 0]
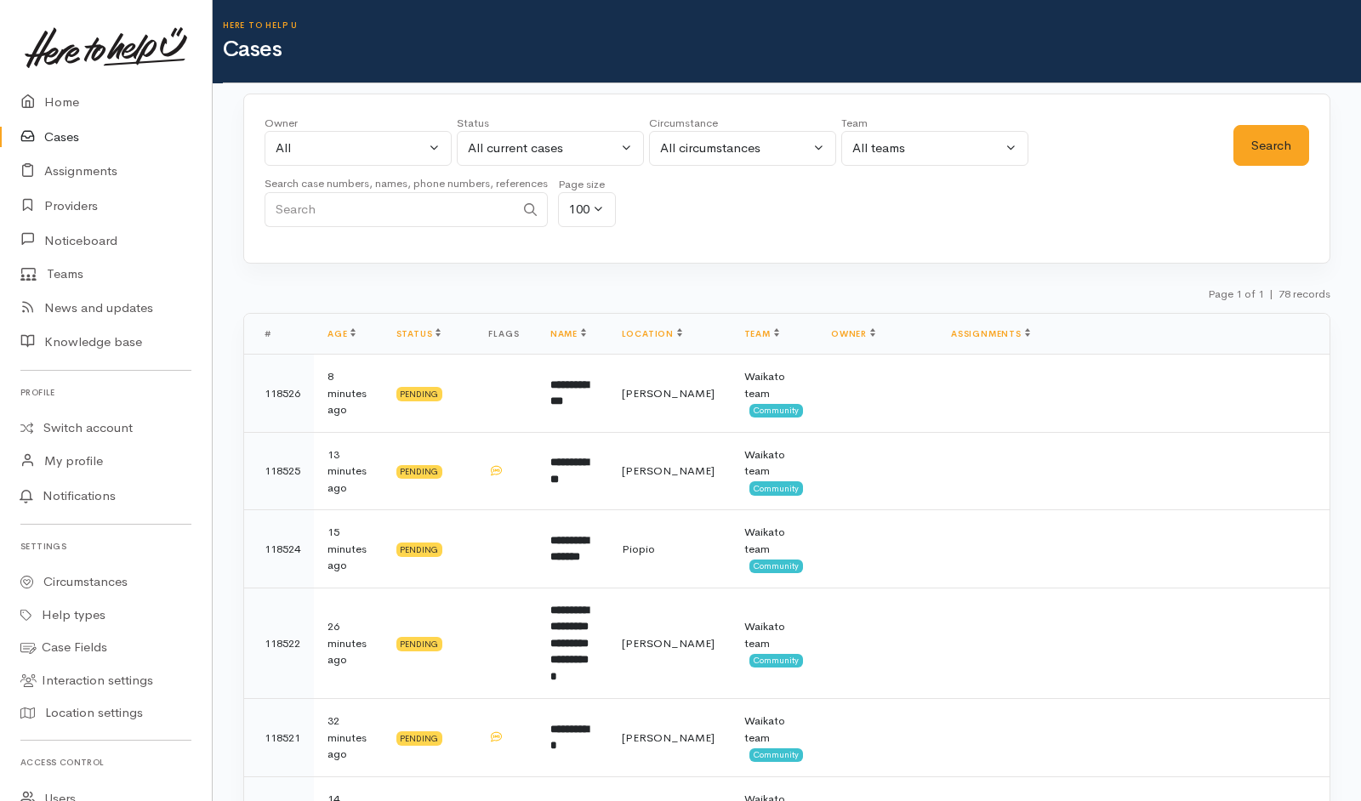
click at [482, 215] on input "Search" at bounding box center [390, 209] width 250 height 35
paste input "0210730509"
click at [304, 205] on input "0210730509" at bounding box center [390, 209] width 250 height 35
type input "0210730509"
click at [1257, 147] on button "Search" at bounding box center [1272, 146] width 76 height 42
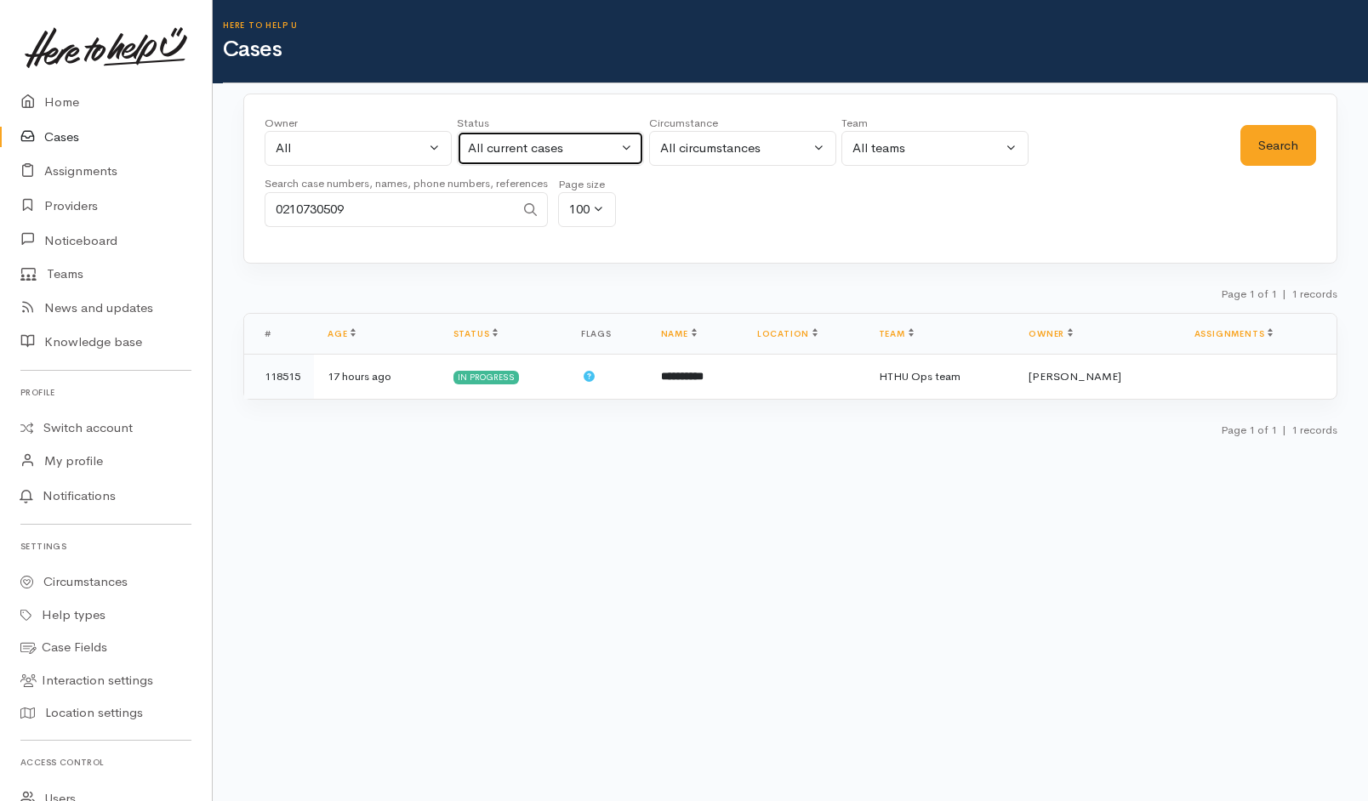
click at [553, 160] on button "All current cases" at bounding box center [550, 148] width 187 height 35
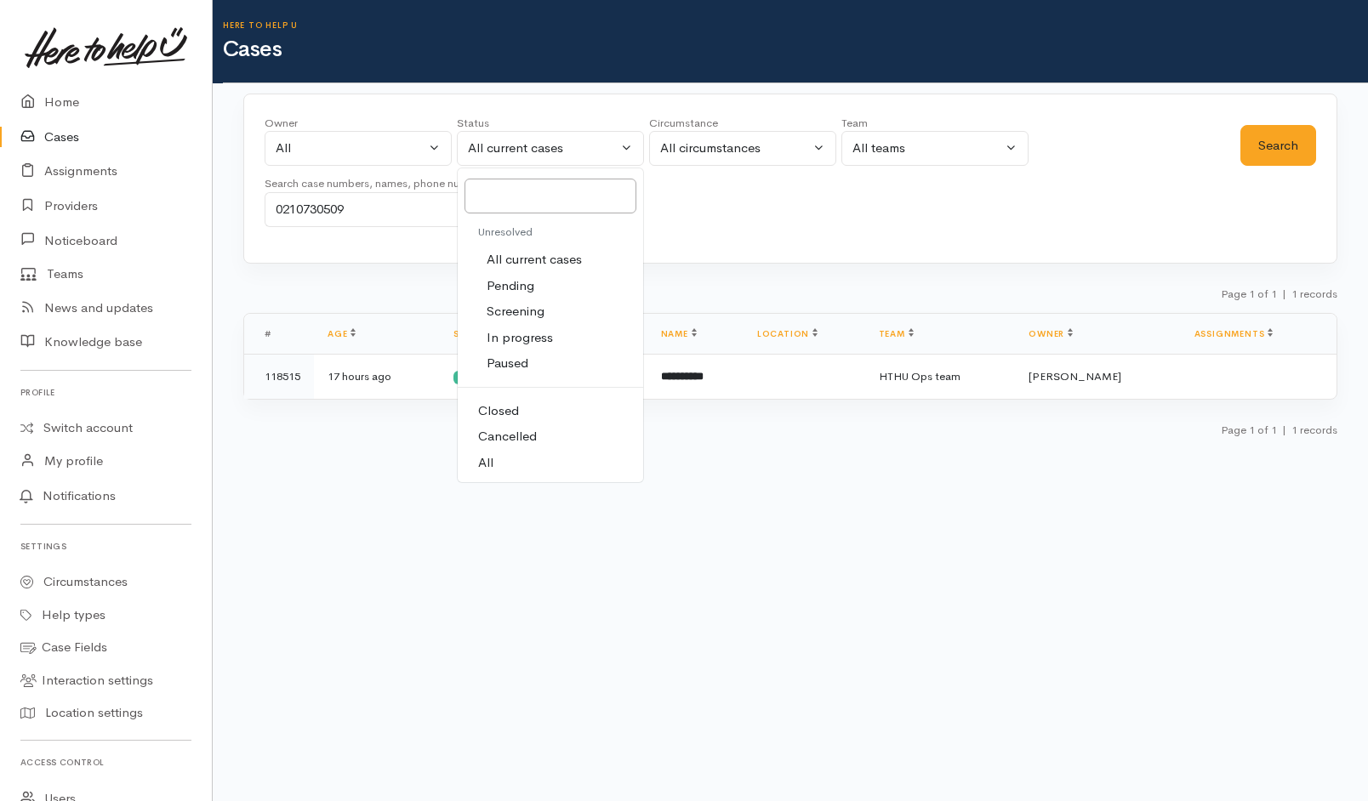
click at [527, 473] on link "All" at bounding box center [550, 463] width 185 height 26
select select "All"
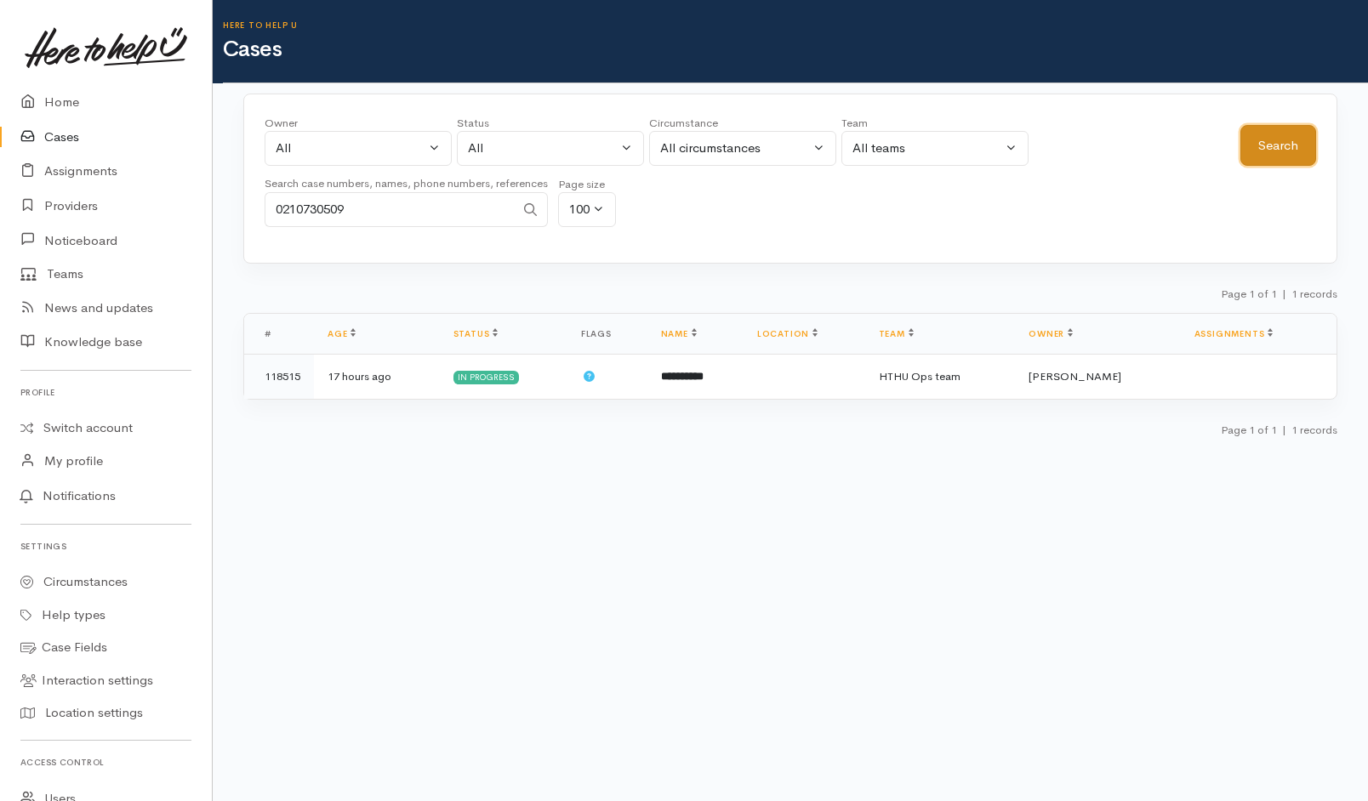
click at [1273, 145] on button "Search" at bounding box center [1278, 146] width 76 height 42
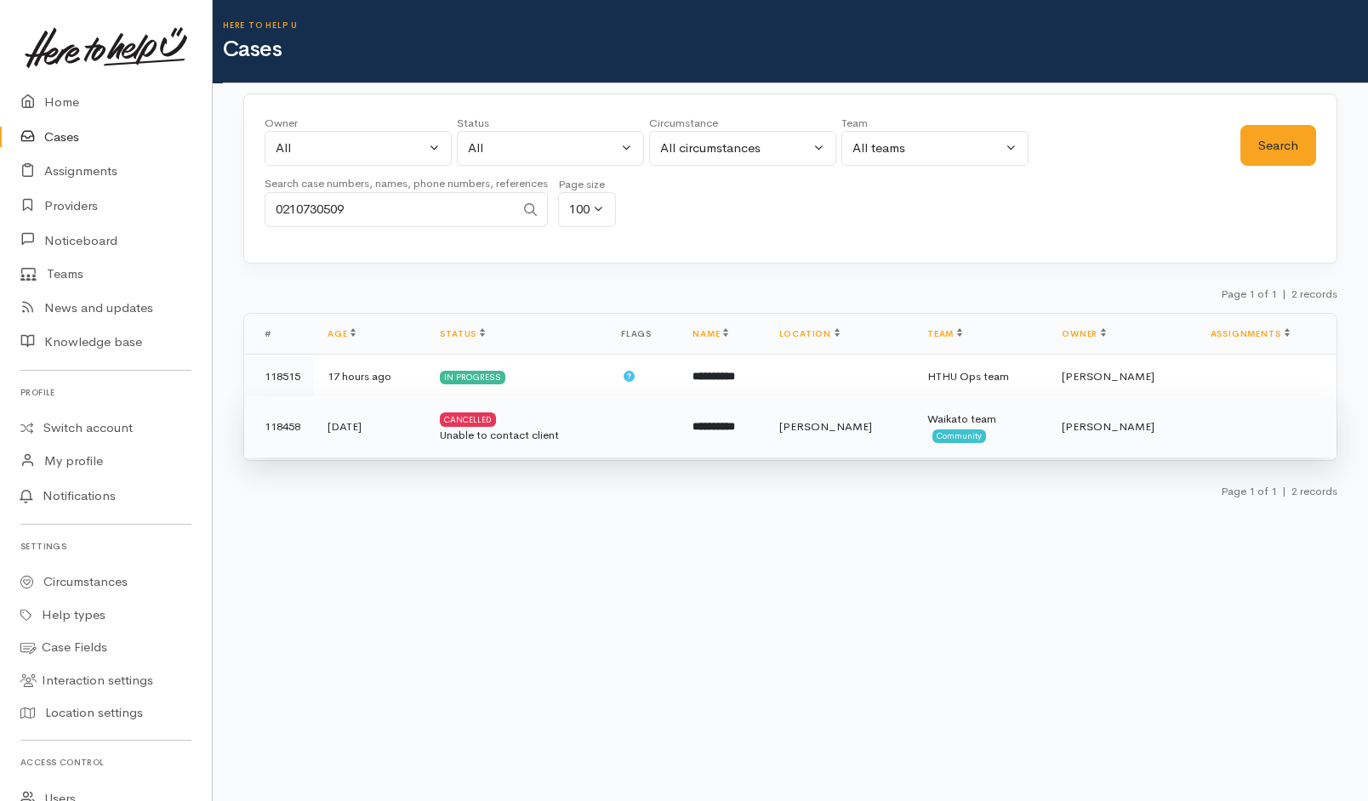
click at [626, 437] on td at bounding box center [642, 426] width 71 height 61
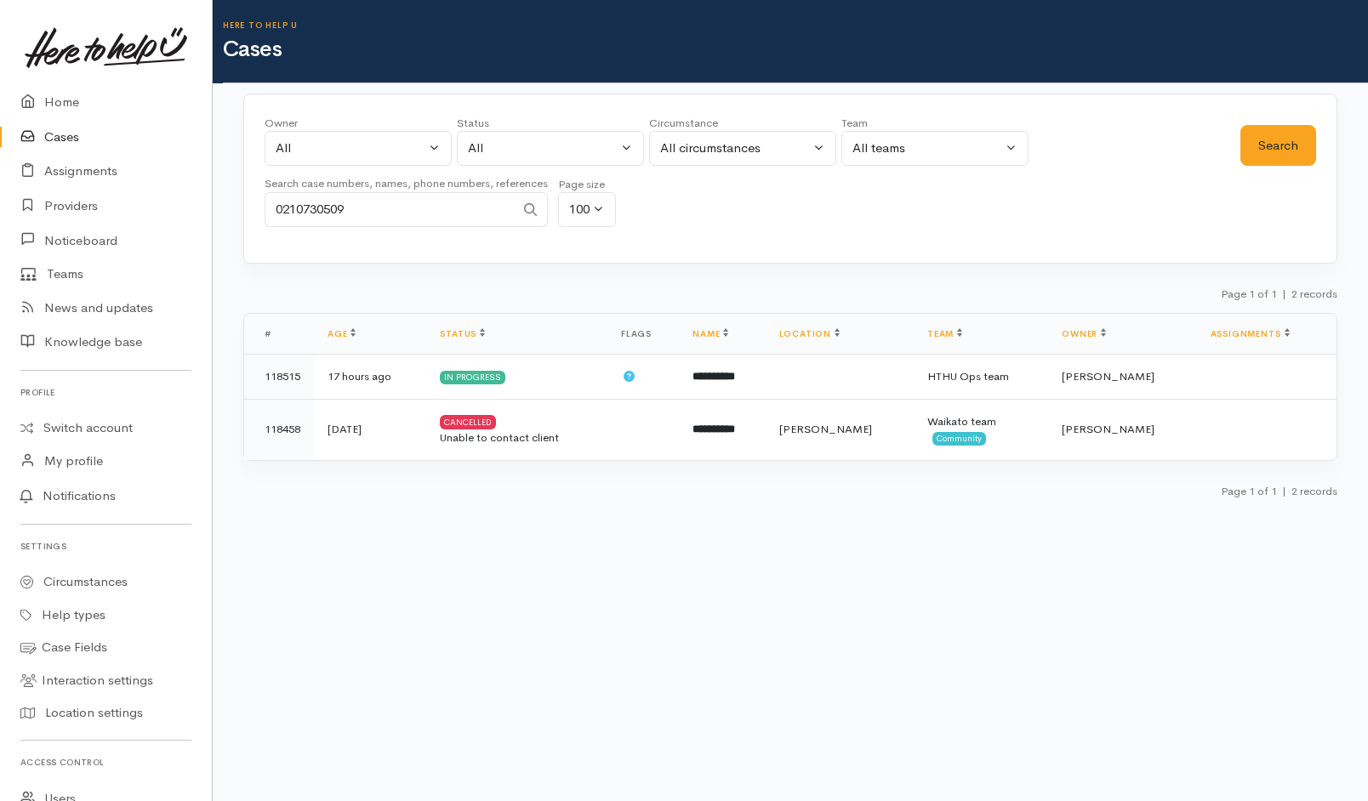
click at [419, 194] on input "0210730509" at bounding box center [390, 209] width 250 height 35
type input "0"
click at [563, 137] on button "All" at bounding box center [550, 148] width 187 height 35
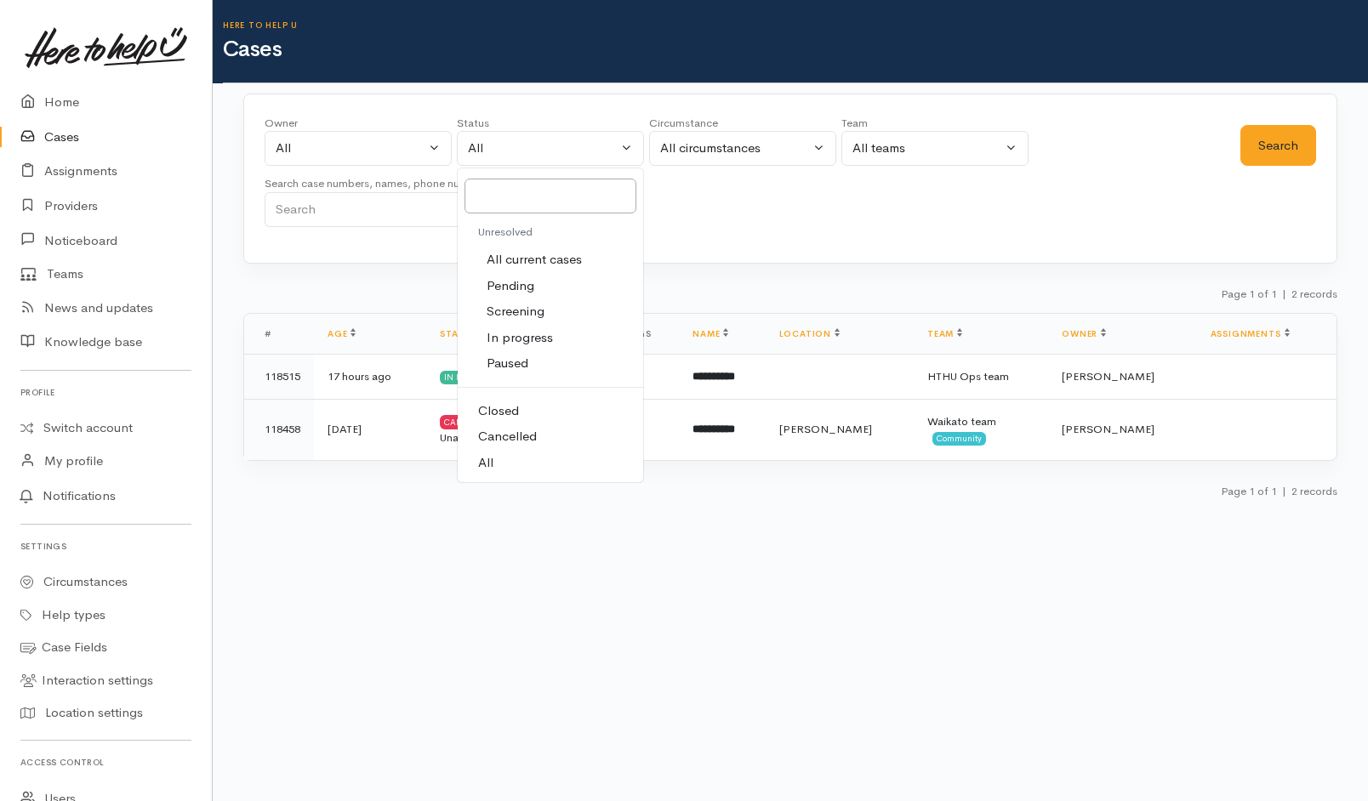
click at [507, 265] on span "All current cases" at bounding box center [534, 260] width 95 height 20
select select "Unresolved"
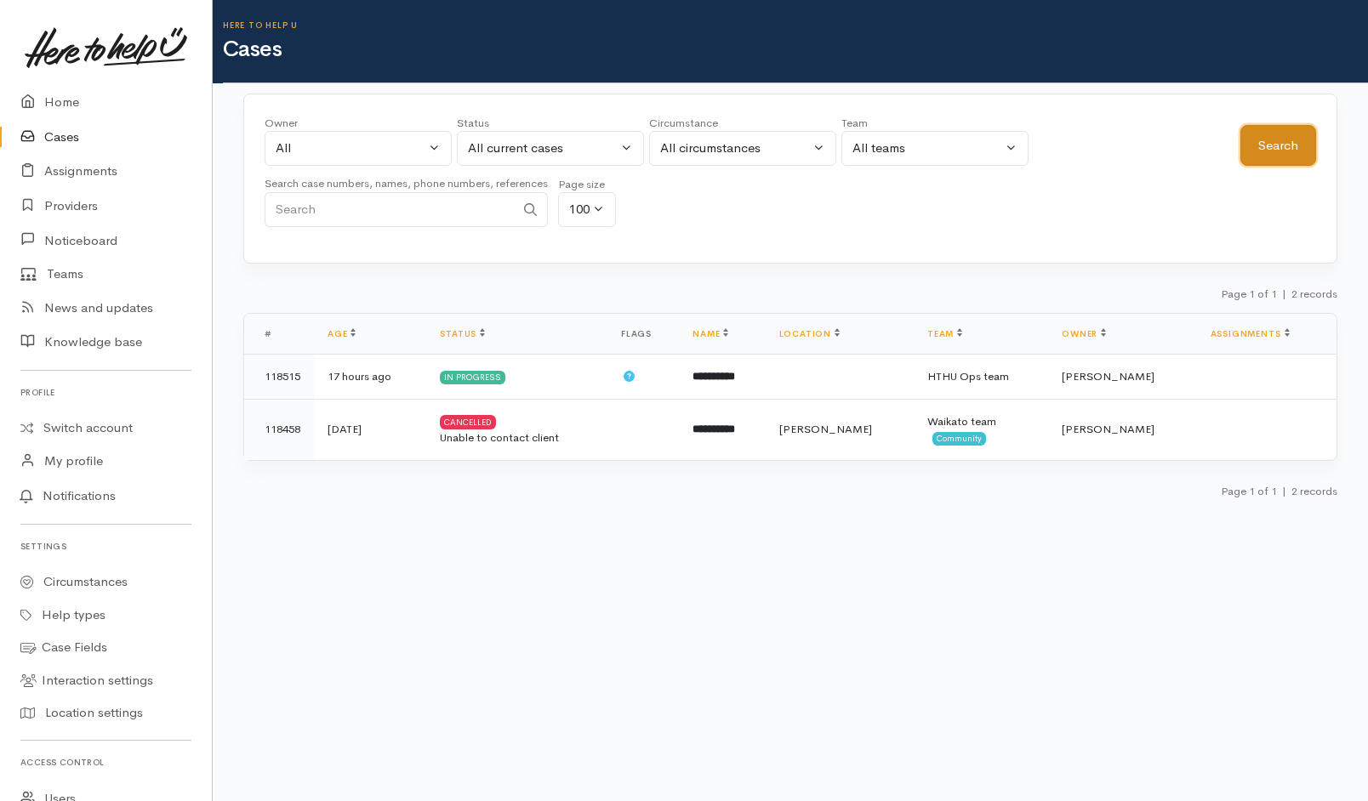
click at [1266, 134] on button "Search" at bounding box center [1278, 146] width 76 height 42
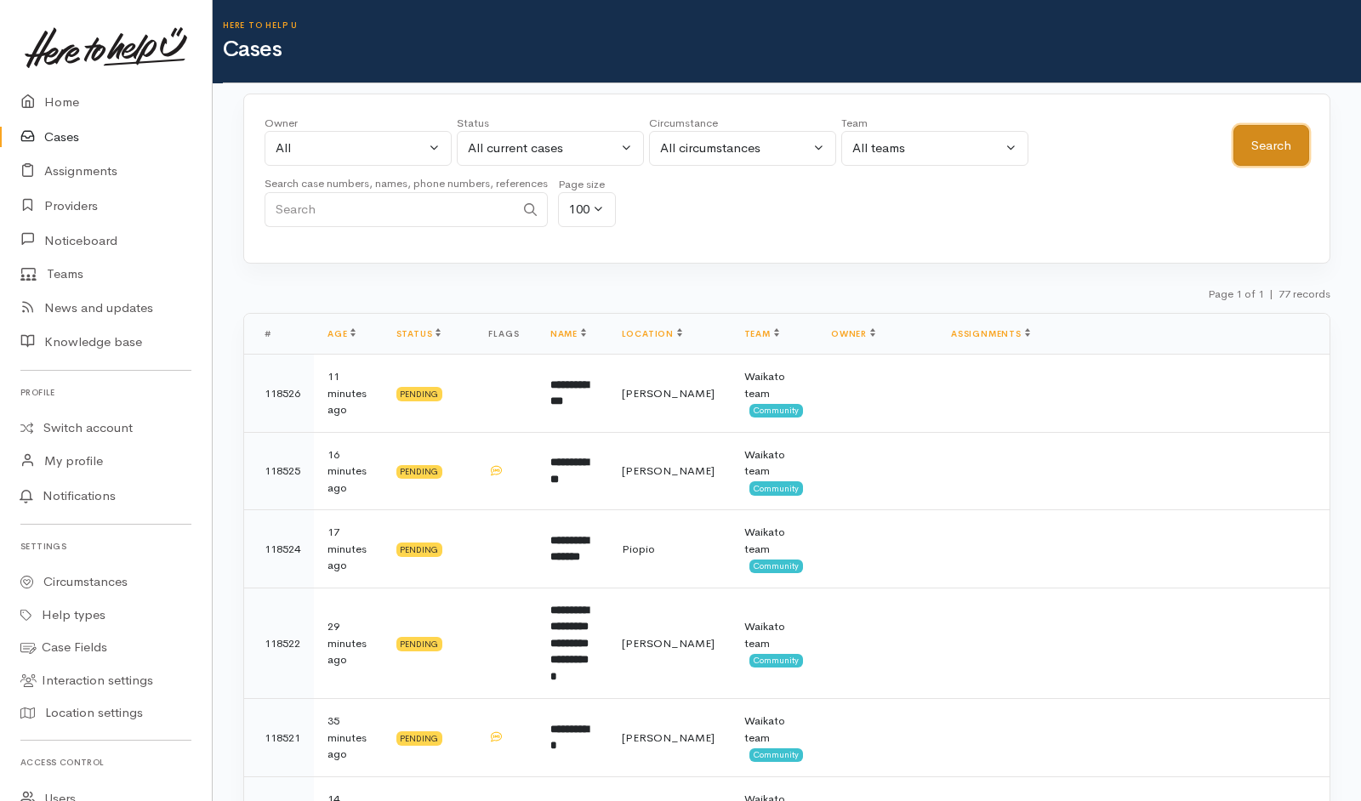
click at [1266, 134] on button "Search" at bounding box center [1272, 146] width 76 height 42
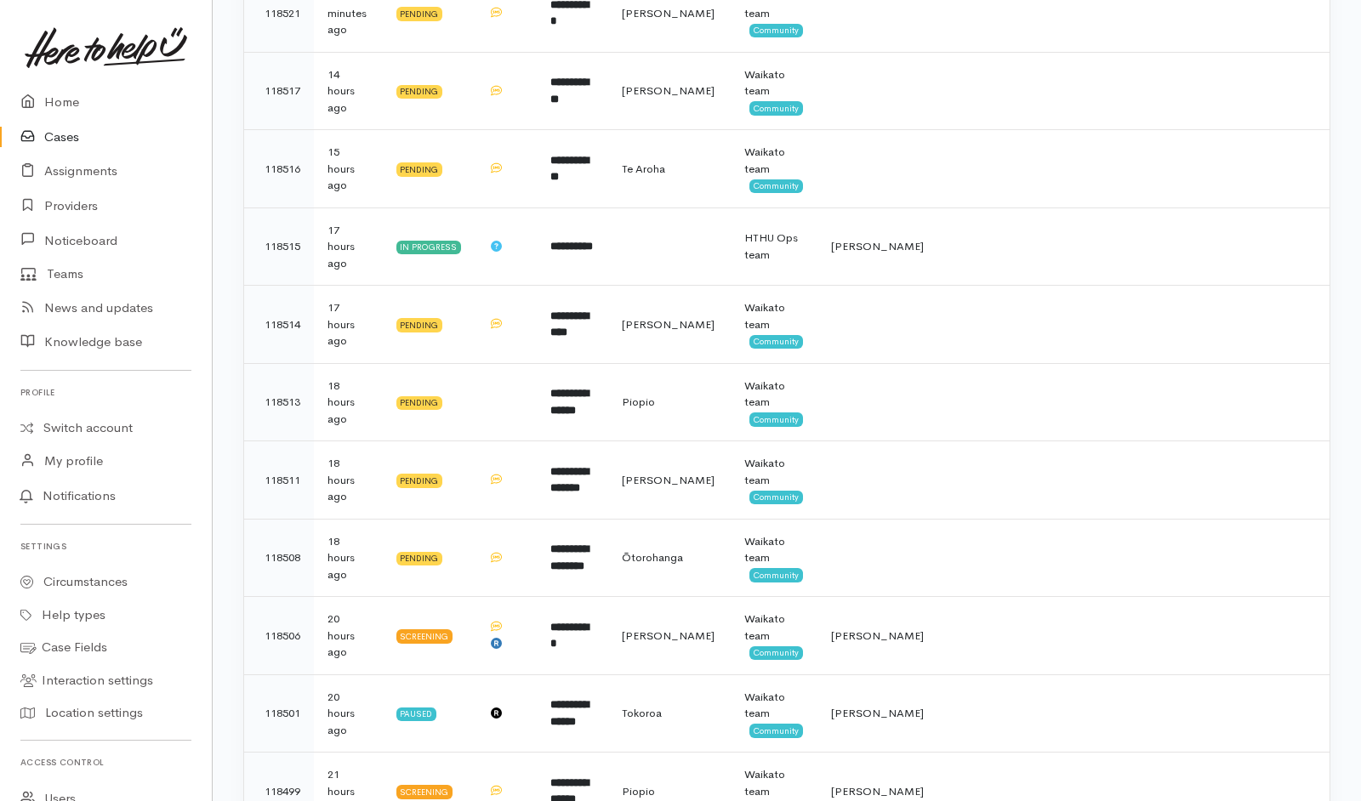
scroll to position [739, 0]
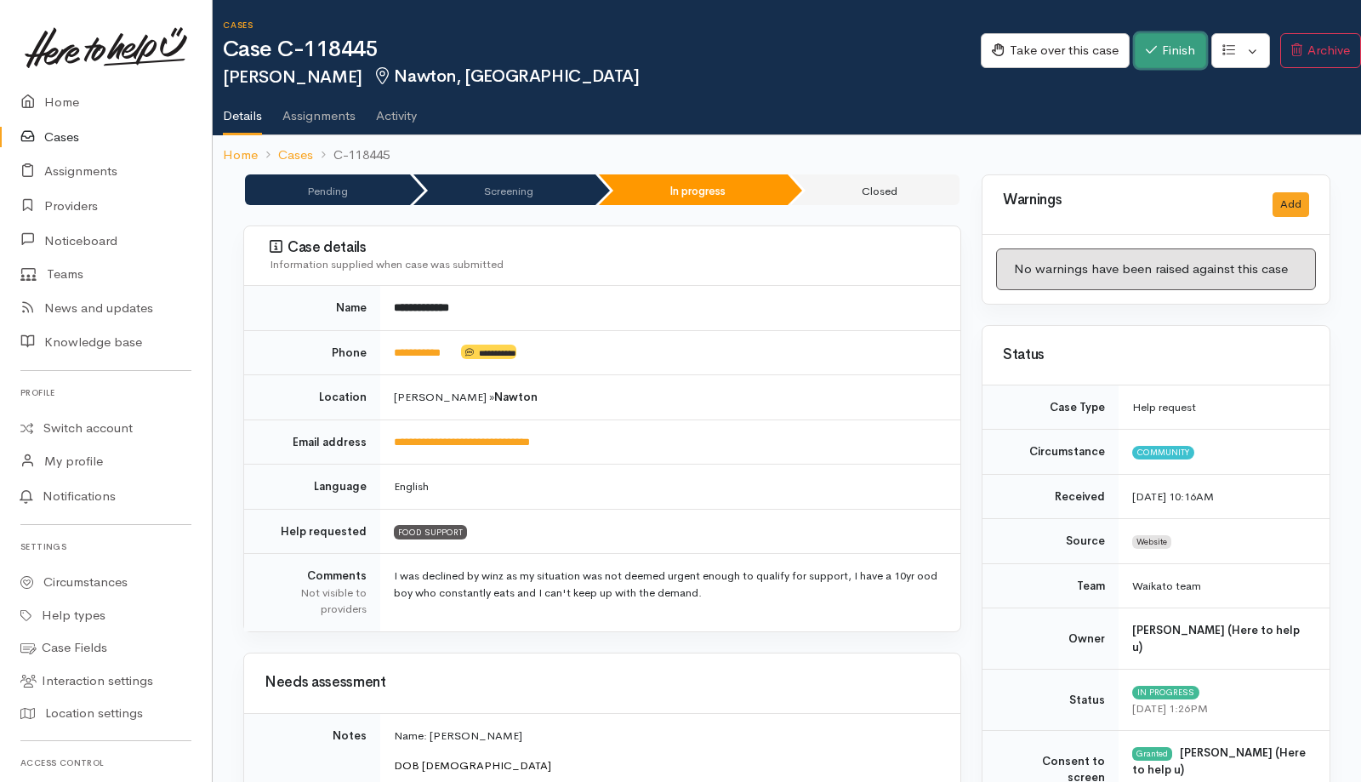
click at [904, 55] on button "Finish" at bounding box center [1170, 50] width 71 height 35
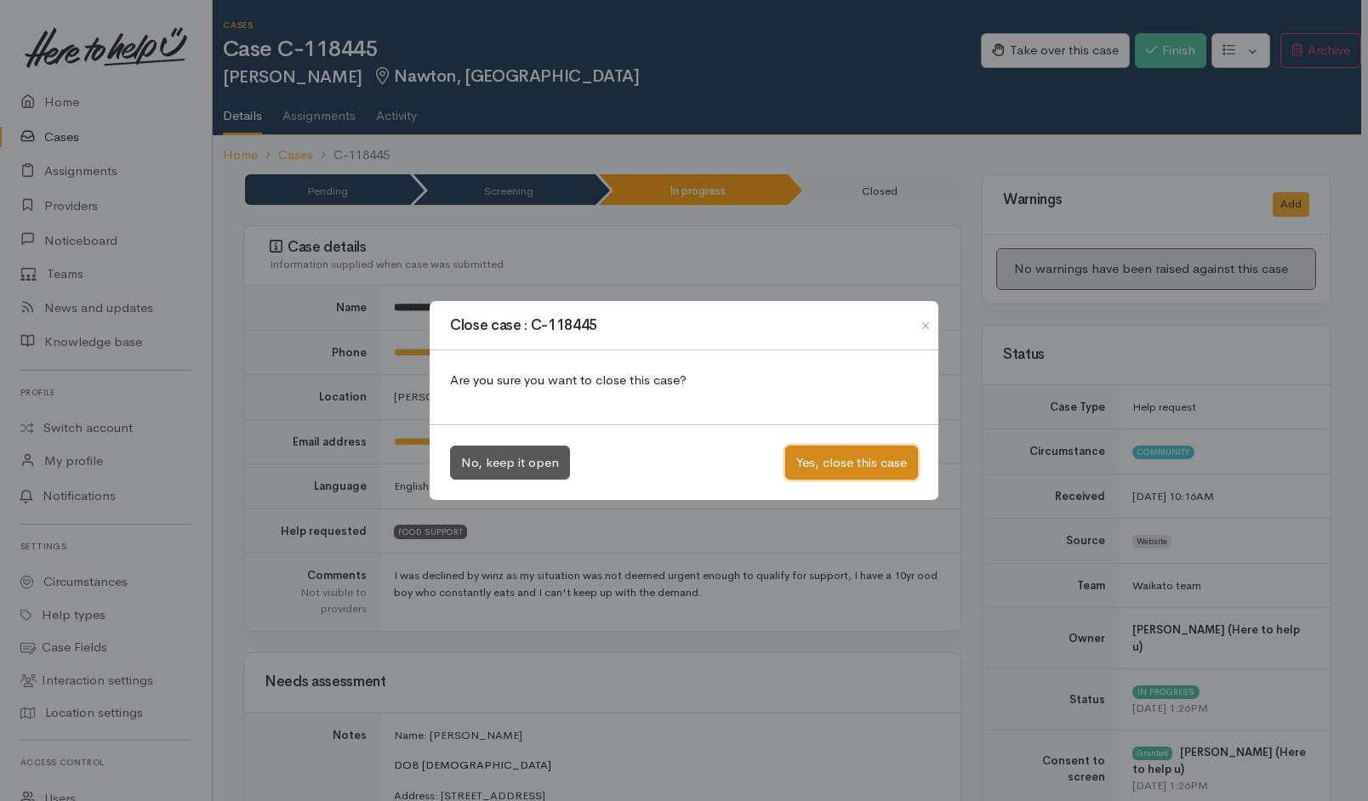
click at [862, 461] on button "Yes, close this case" at bounding box center [851, 463] width 133 height 35
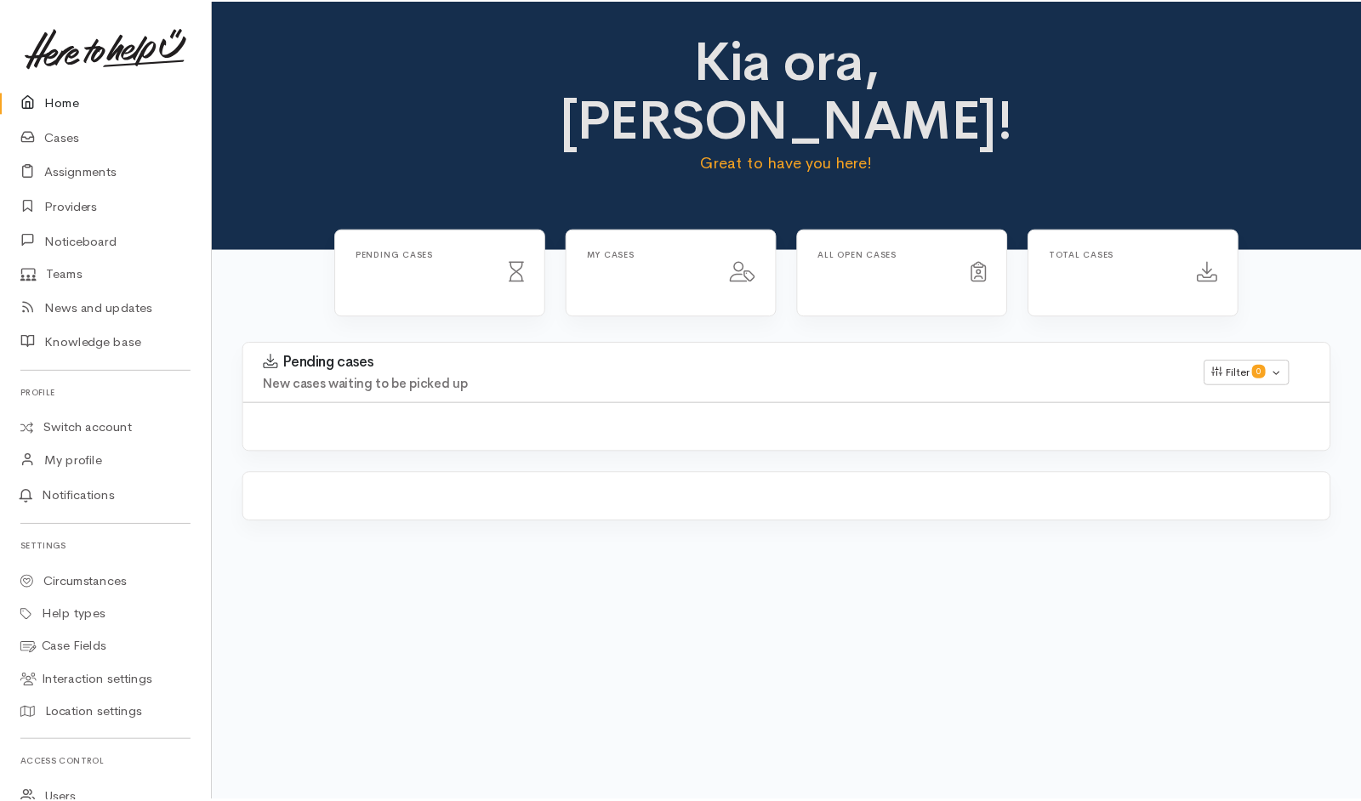
scroll to position [194, 0]
